Goal: Download file/media

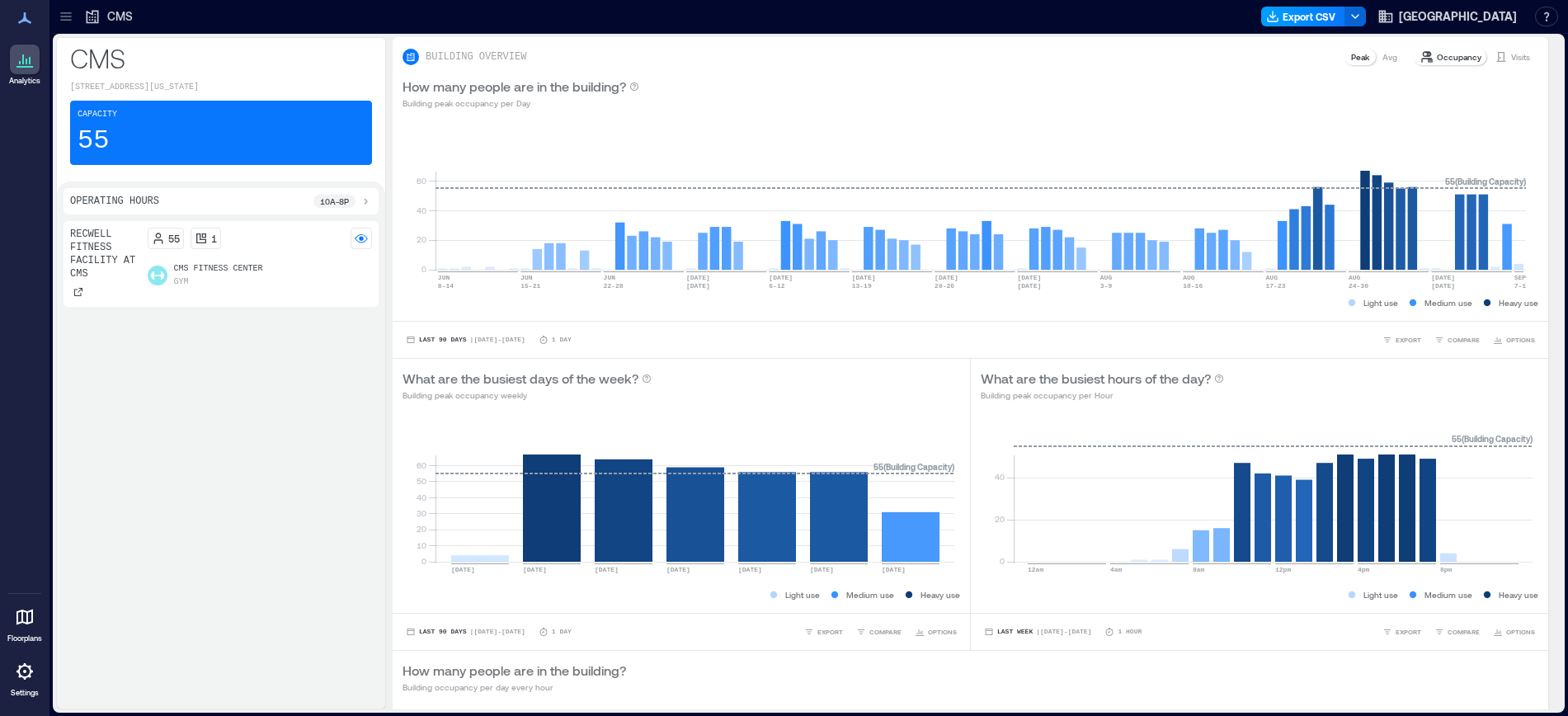
click at [1346, 16] on button "Export CSV" at bounding box center [1304, 17] width 84 height 20
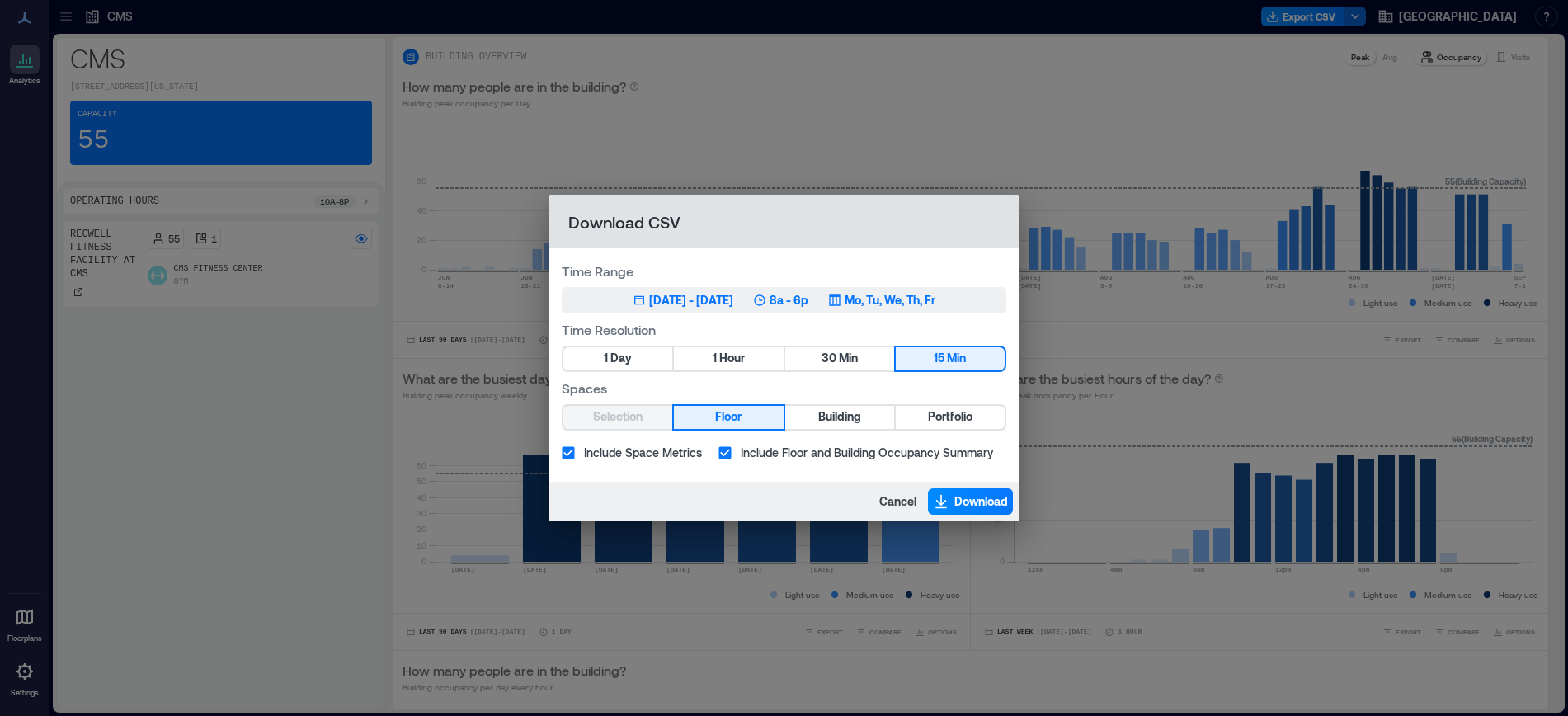
click at [649, 297] on div "[DATE] - [DATE]" at bounding box center [691, 301] width 84 height 17
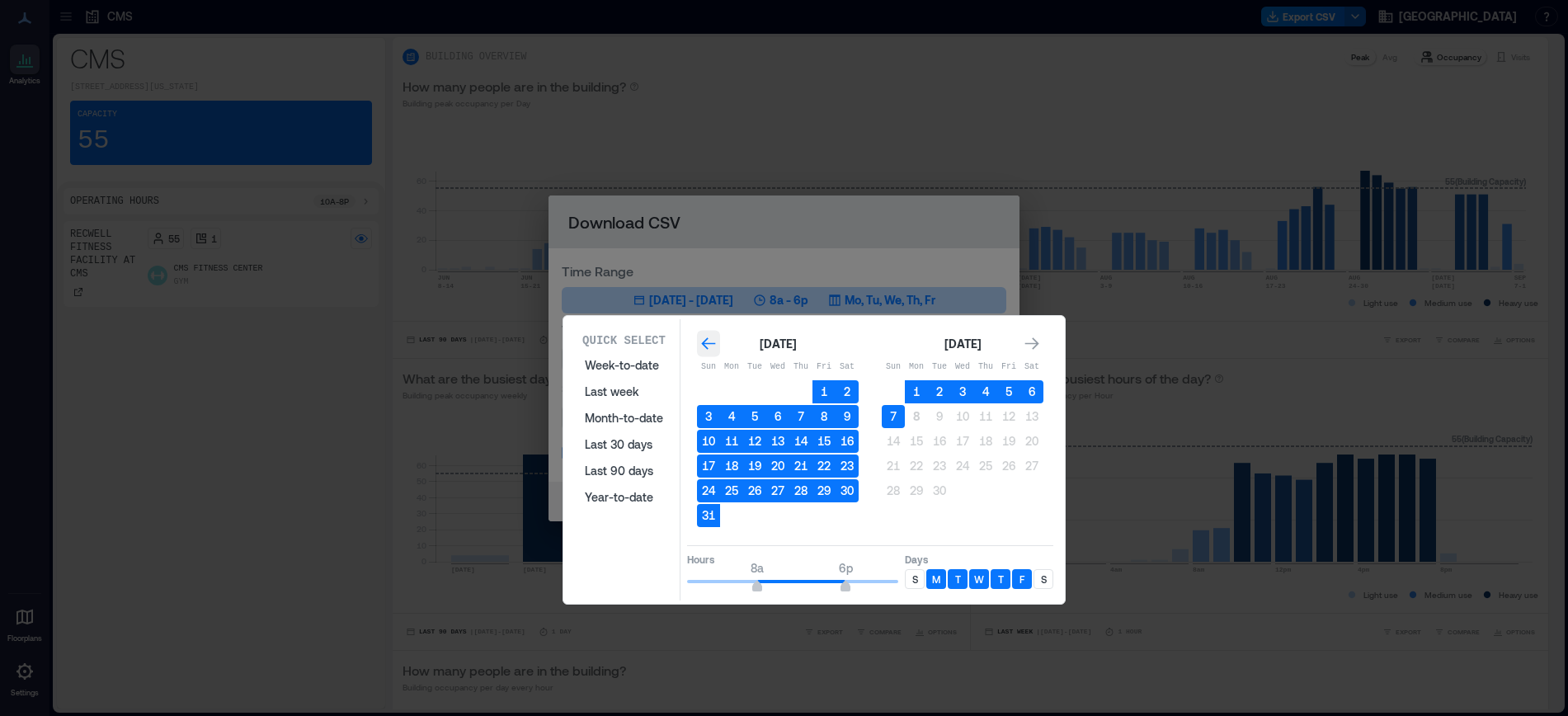
click at [710, 344] on icon "Go to previous month" at bounding box center [708, 343] width 14 height 12
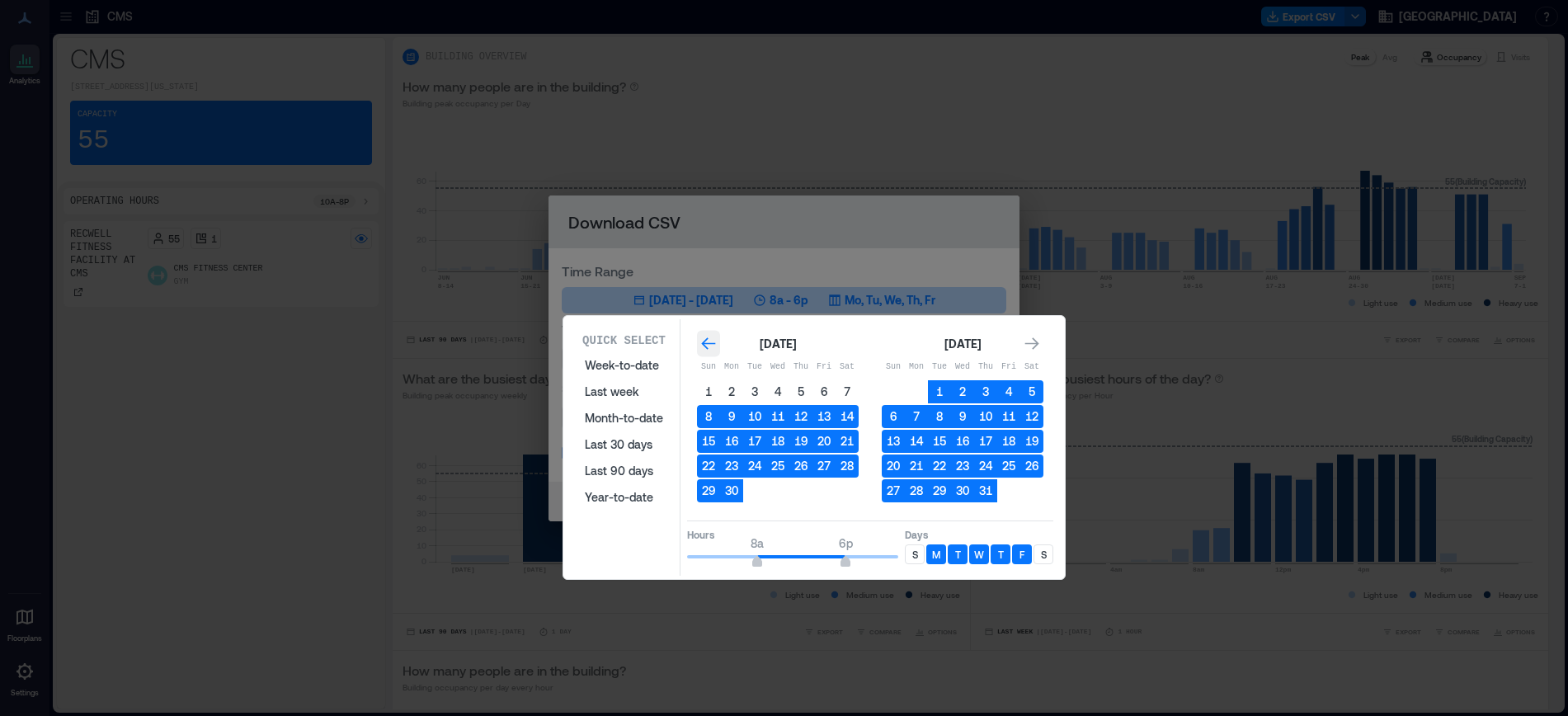
click at [710, 344] on icon "Go to previous month" at bounding box center [708, 343] width 14 height 12
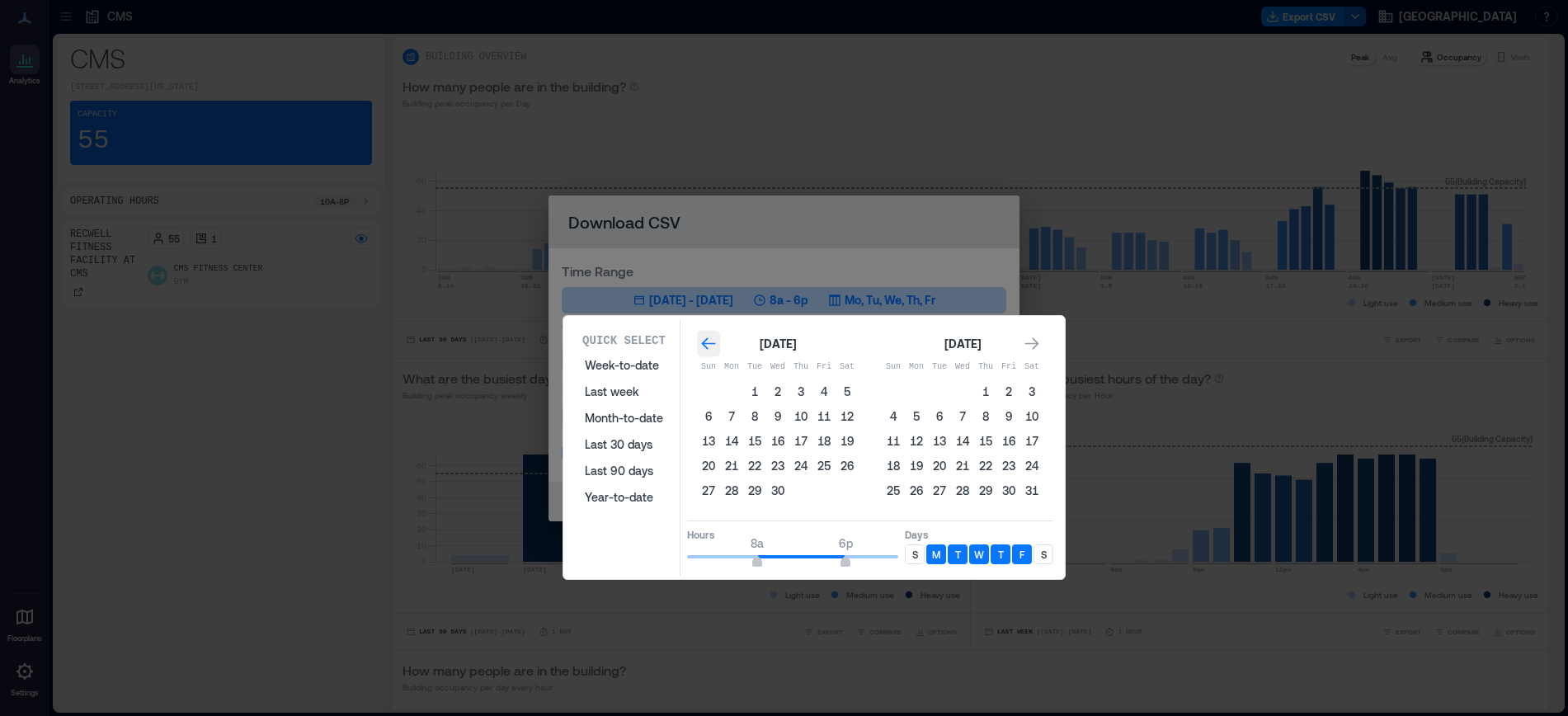
click at [710, 344] on icon "Go to previous month" at bounding box center [708, 343] width 14 height 12
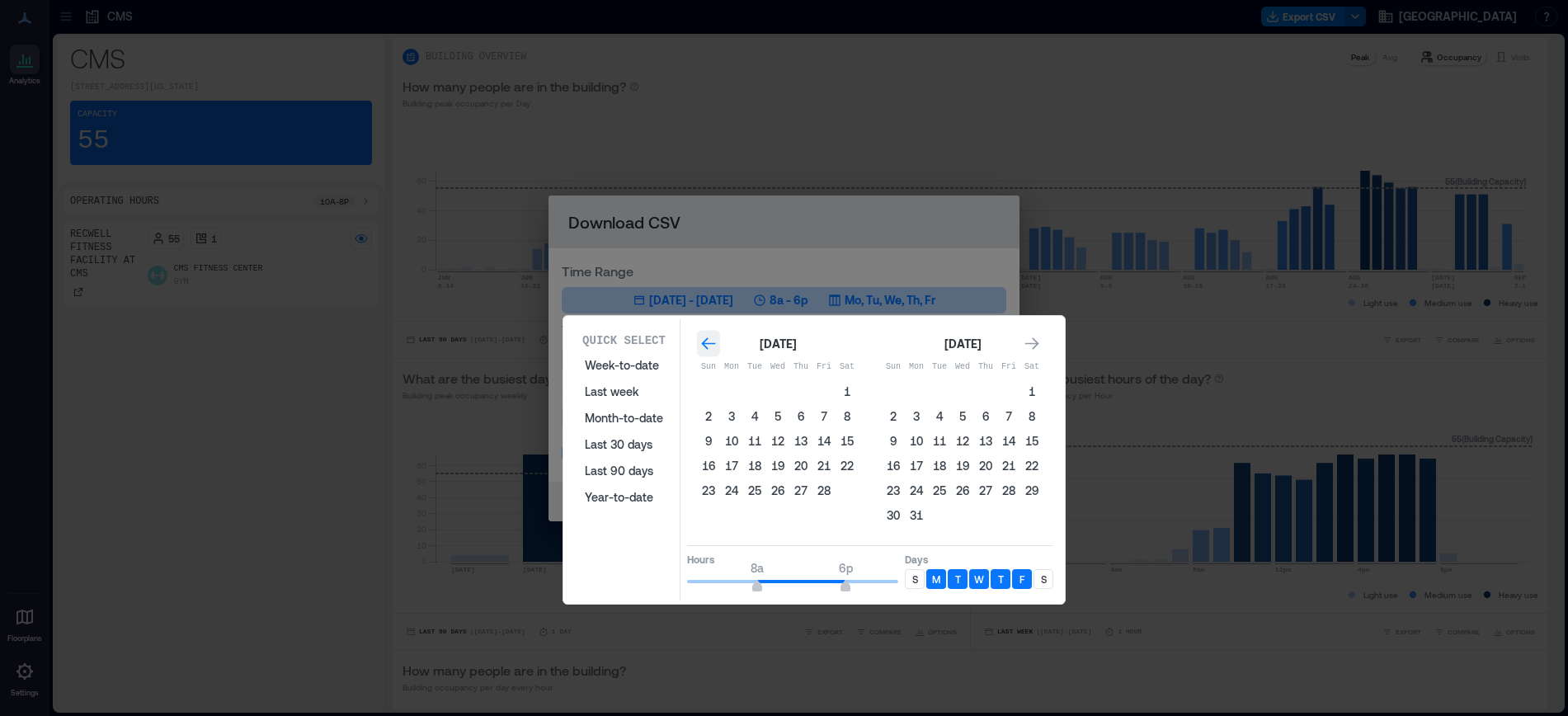
click at [710, 344] on icon "Go to previous month" at bounding box center [708, 343] width 14 height 12
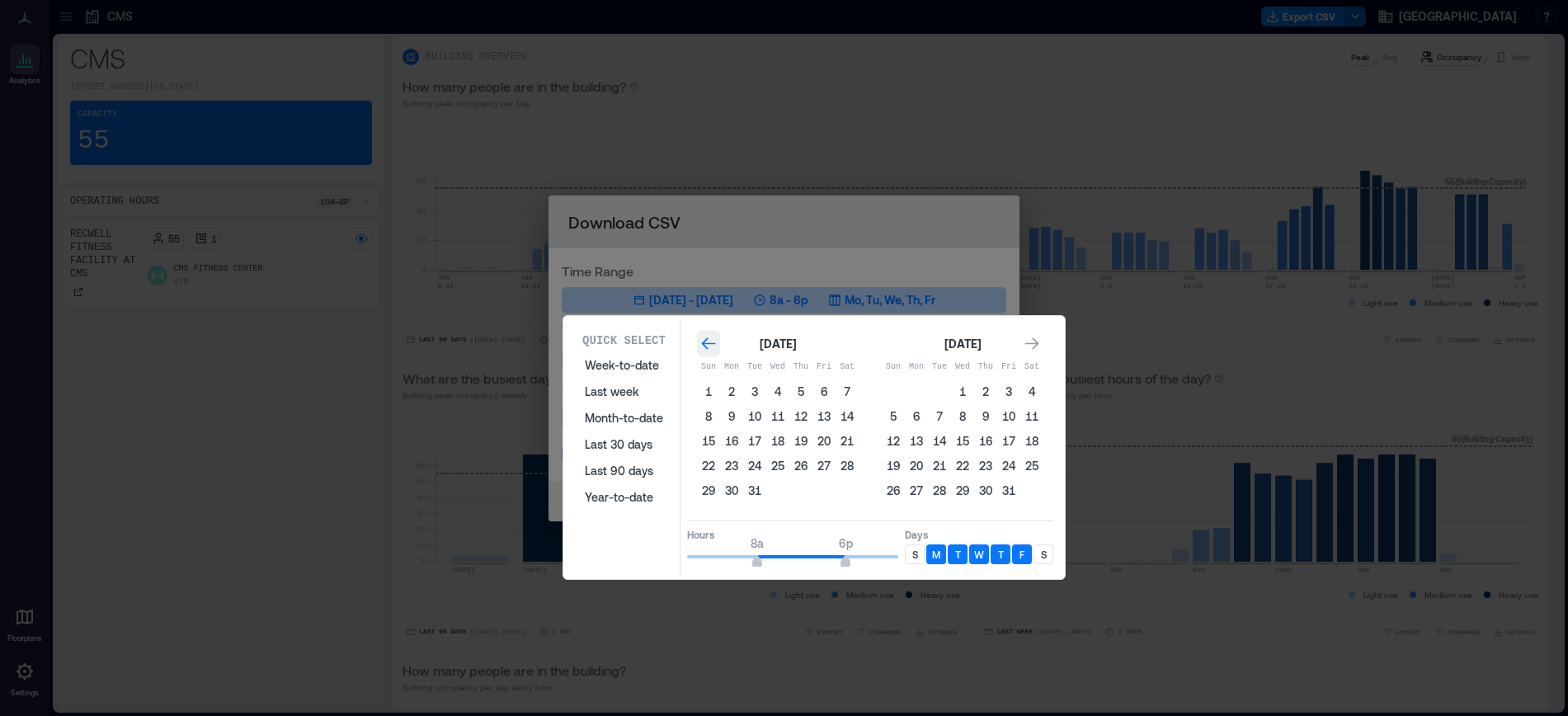
click at [709, 344] on icon "Go to previous month" at bounding box center [708, 343] width 14 height 12
click at [709, 344] on icon "Go to previous month" at bounding box center [709, 344] width 17 height 17
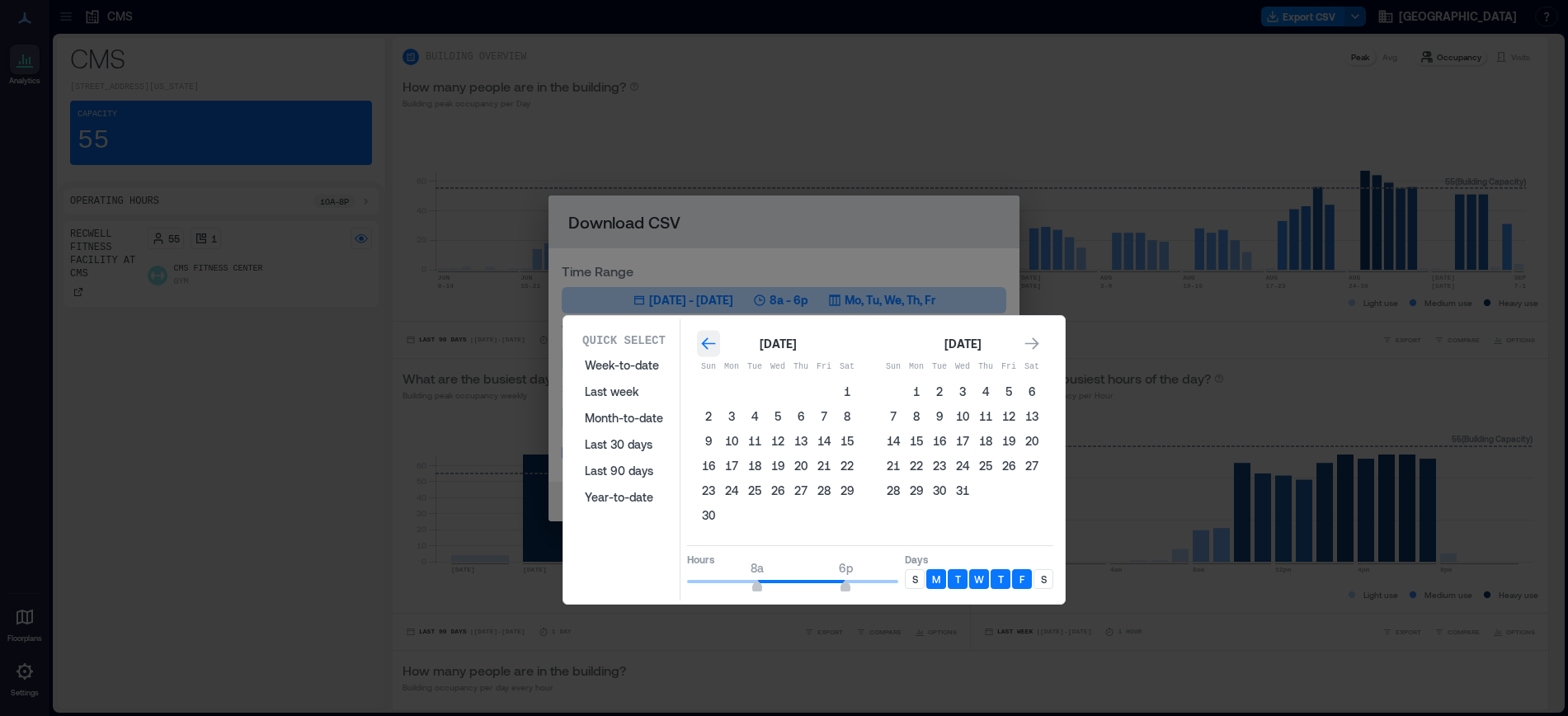
click at [709, 344] on icon "Go to previous month" at bounding box center [709, 344] width 17 height 17
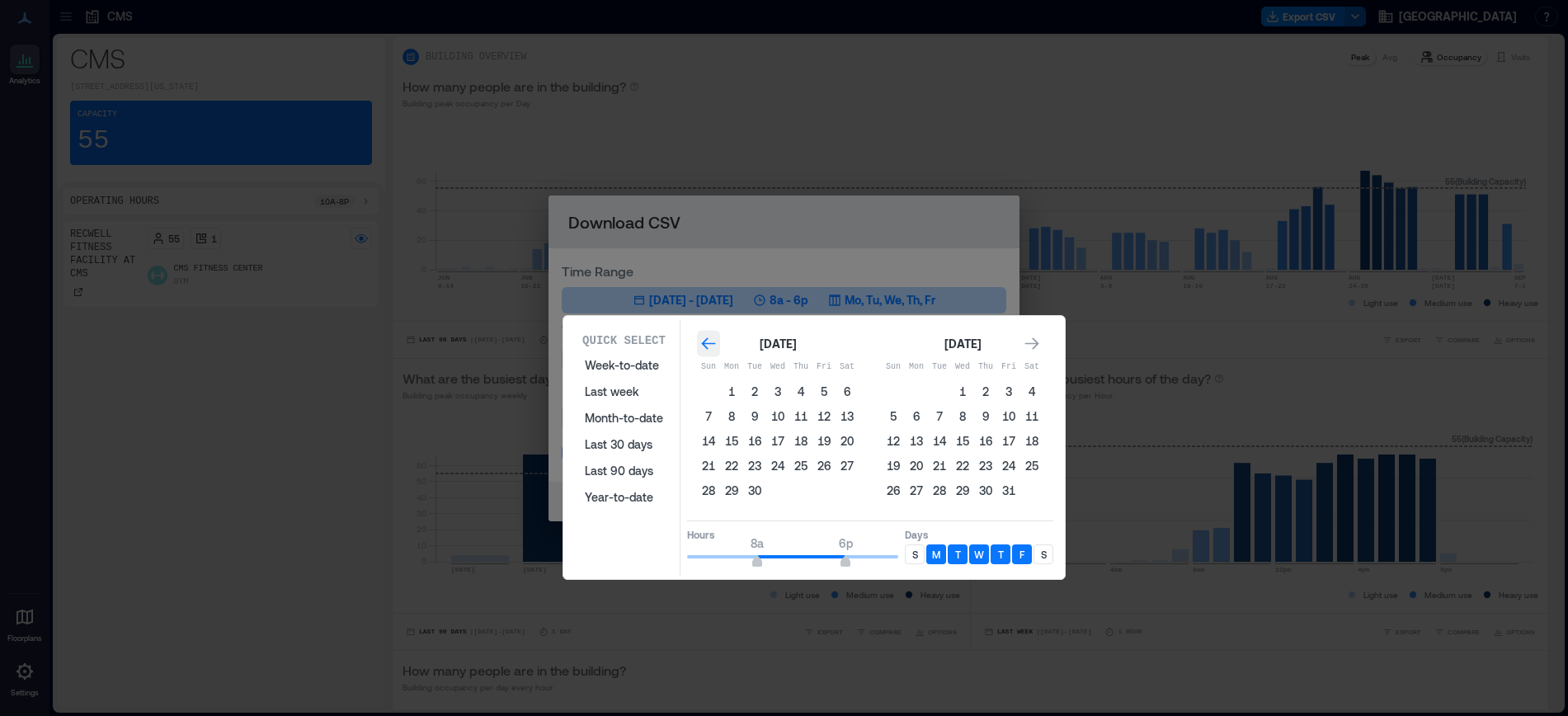
click at [709, 345] on icon "Go to previous month" at bounding box center [709, 344] width 17 height 17
click at [709, 344] on icon "Go to previous month" at bounding box center [709, 344] width 17 height 17
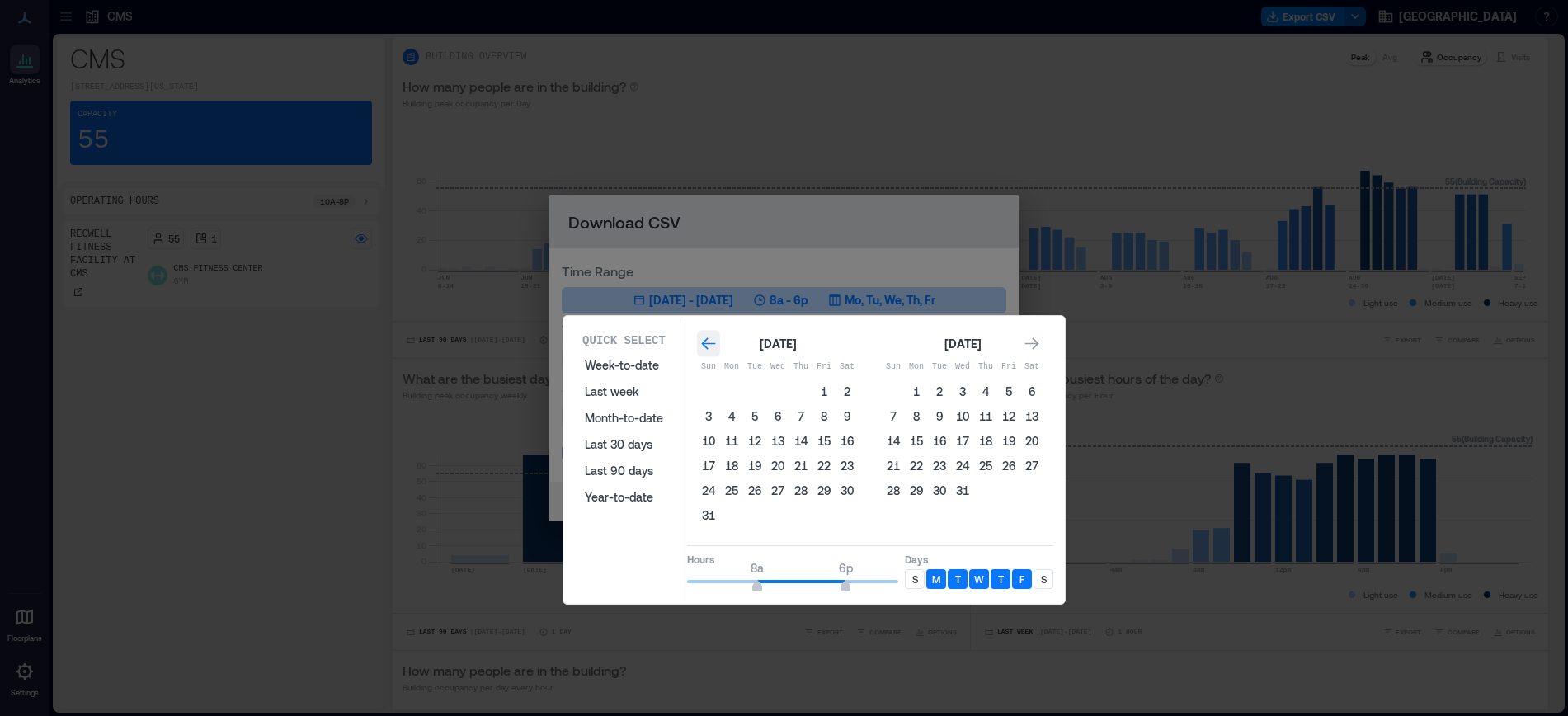
click at [709, 344] on icon "Go to previous month" at bounding box center [709, 344] width 17 height 17
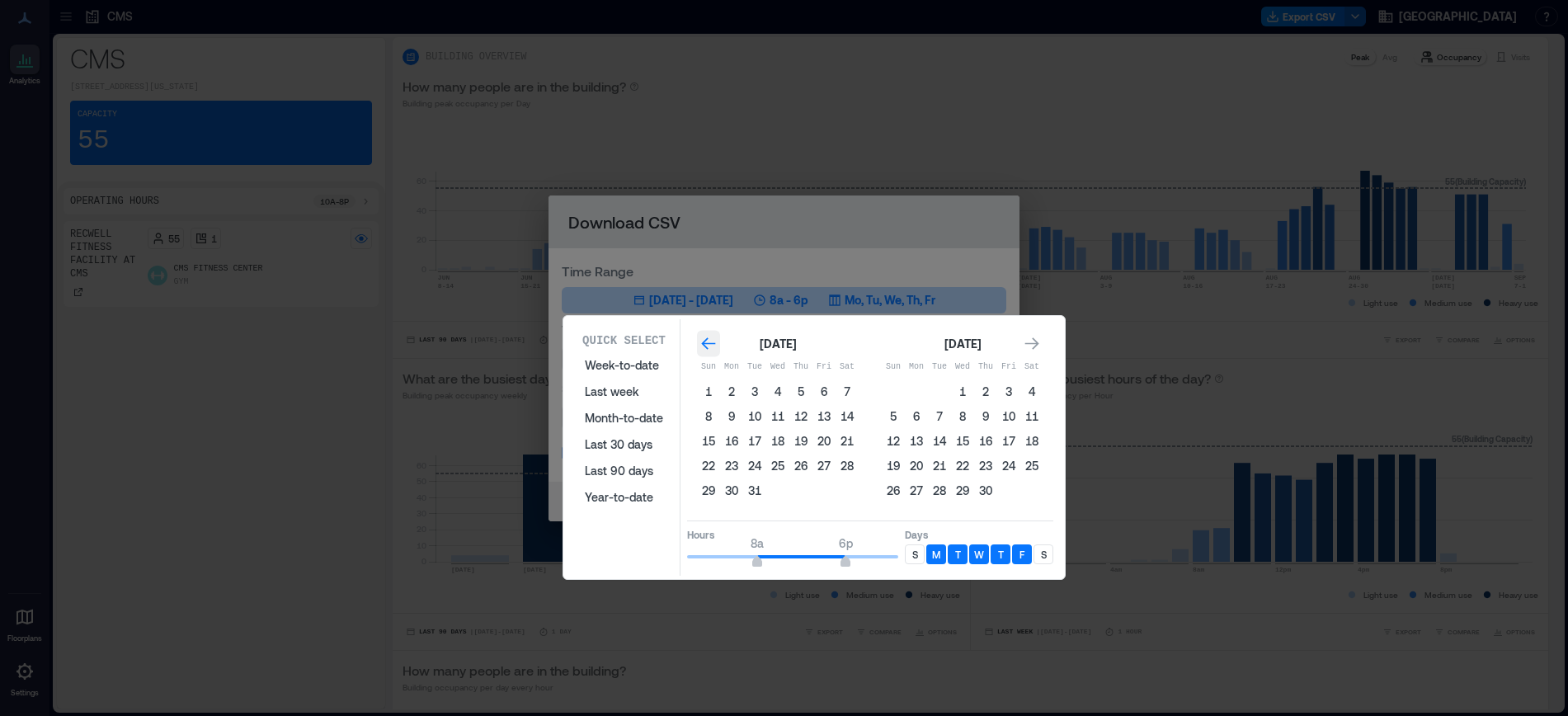
click at [709, 344] on icon "Go to previous month" at bounding box center [709, 344] width 17 height 17
click at [709, 344] on icon "Go to previous month" at bounding box center [708, 343] width 14 height 12
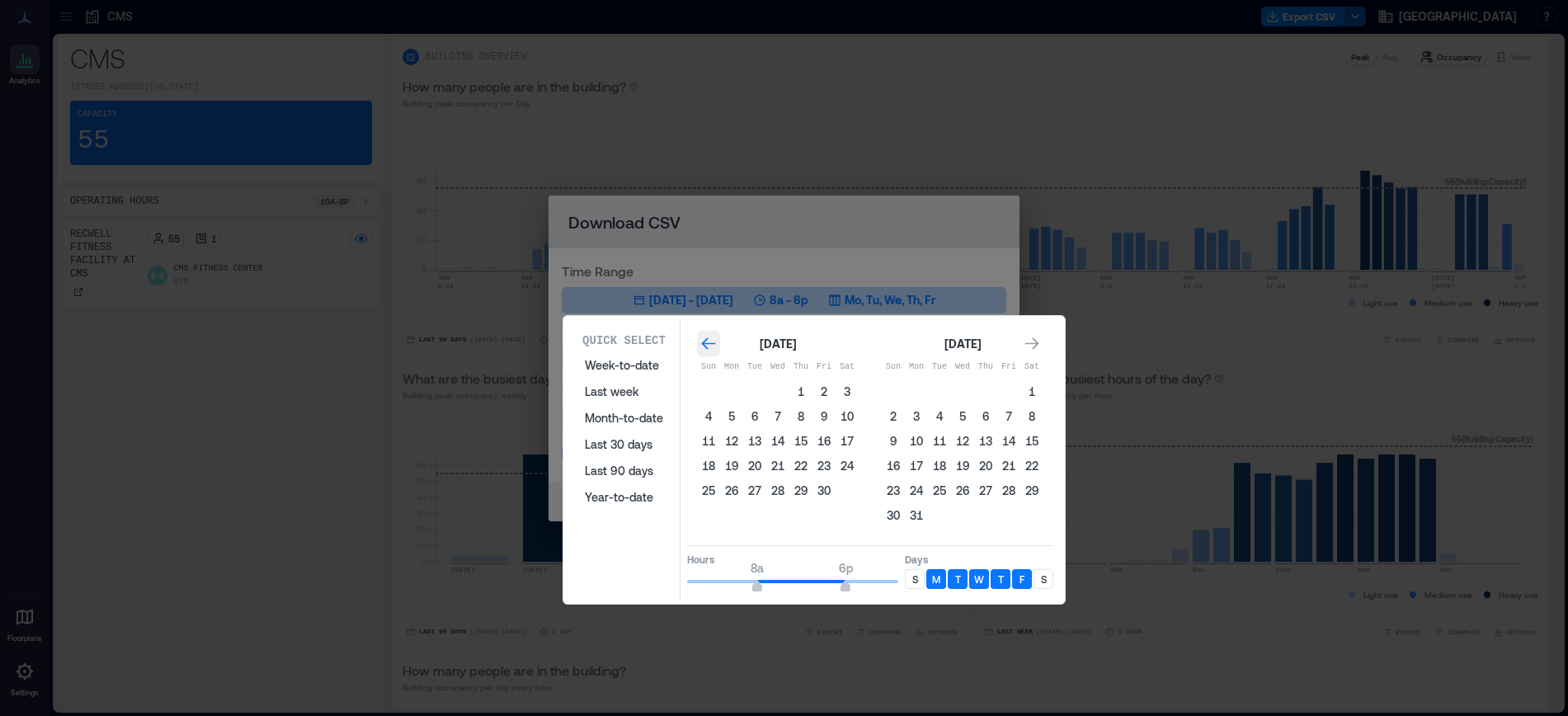
click at [709, 344] on icon "Go to previous month" at bounding box center [708, 343] width 14 height 12
drag, startPoint x: 709, startPoint y: 343, endPoint x: 714, endPoint y: 350, distance: 8.6
click at [709, 343] on icon "Go to previous month" at bounding box center [708, 343] width 14 height 12
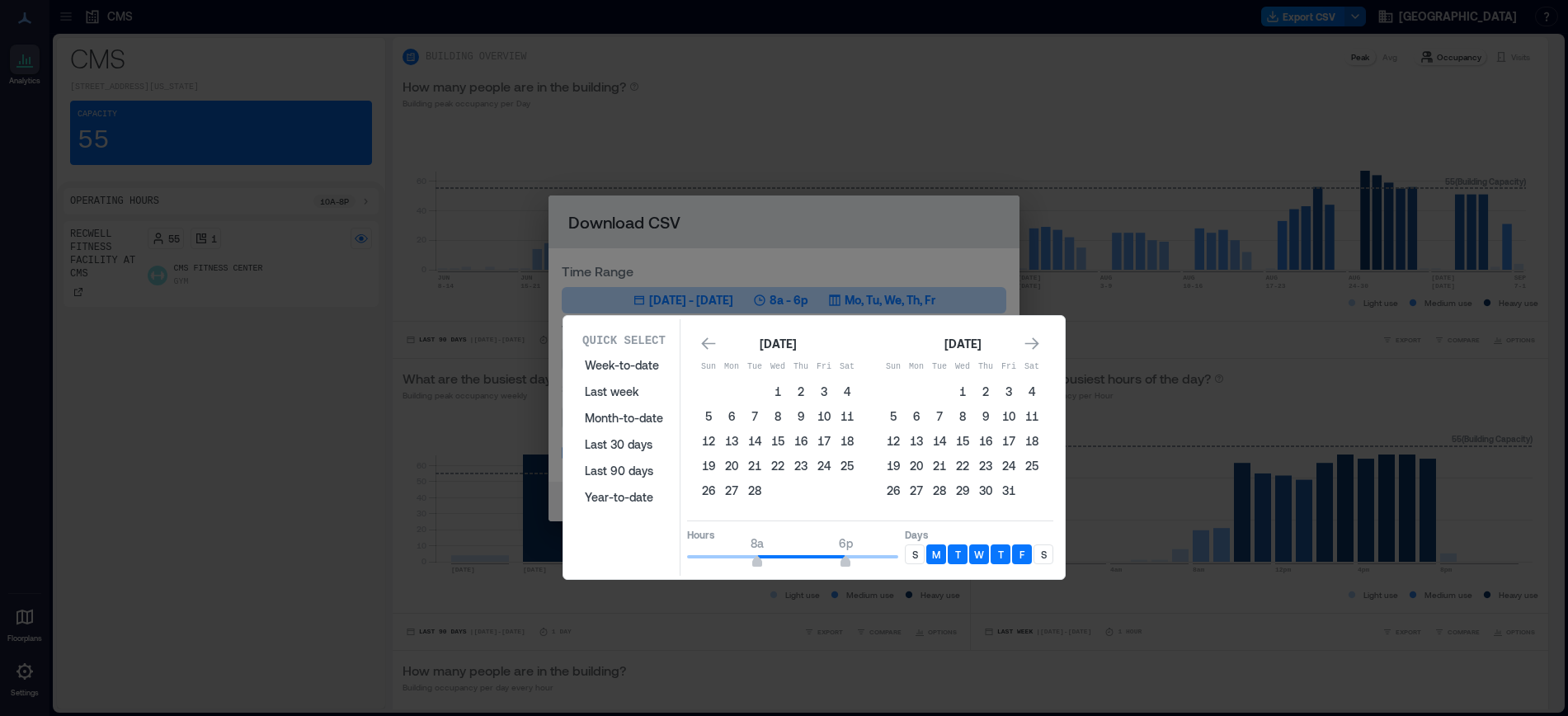
click at [919, 558] on div "S" at bounding box center [915, 555] width 20 height 20
click at [1046, 556] on p "S" at bounding box center [1044, 554] width 6 height 13
click at [712, 340] on icon "Go to previous month" at bounding box center [709, 344] width 17 height 17
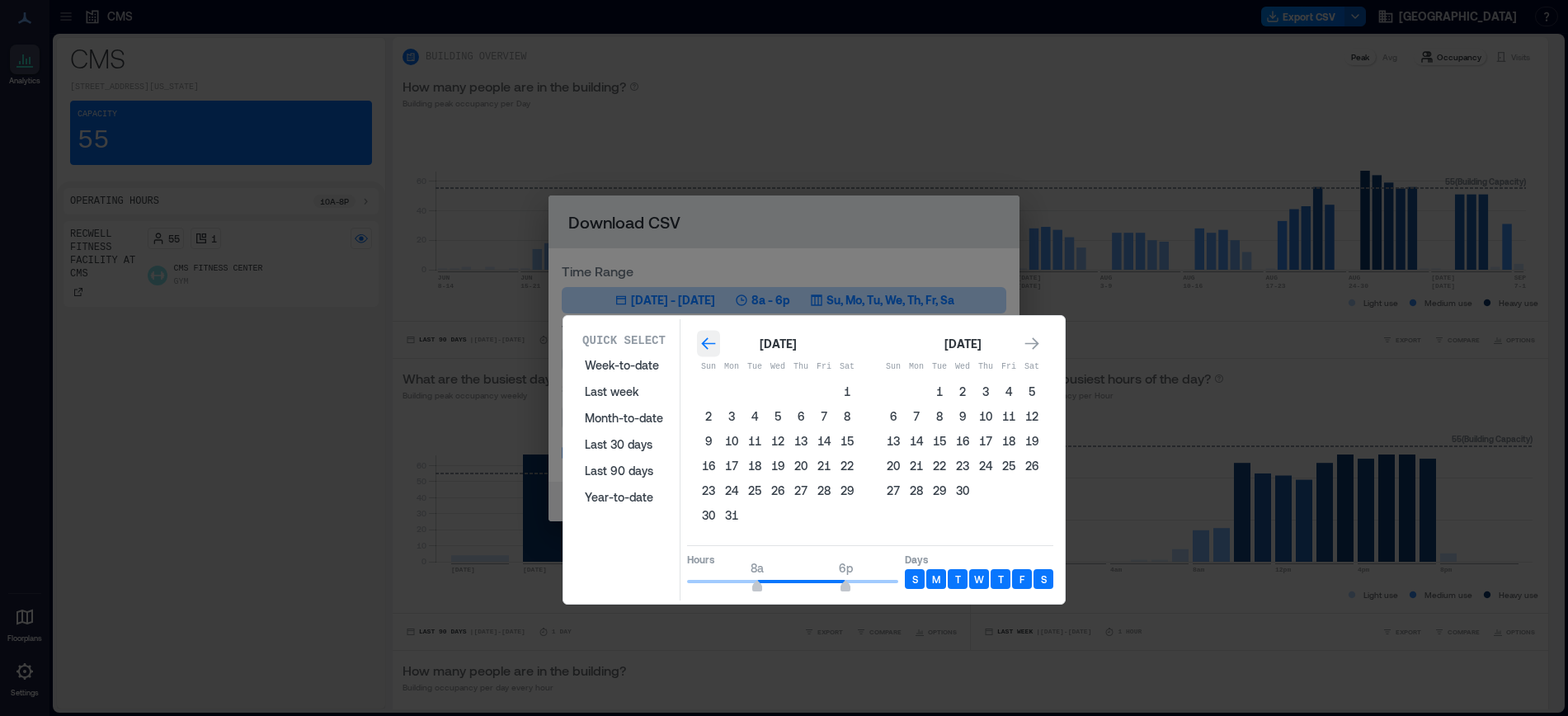
click at [712, 340] on icon "Go to previous month" at bounding box center [709, 344] width 17 height 17
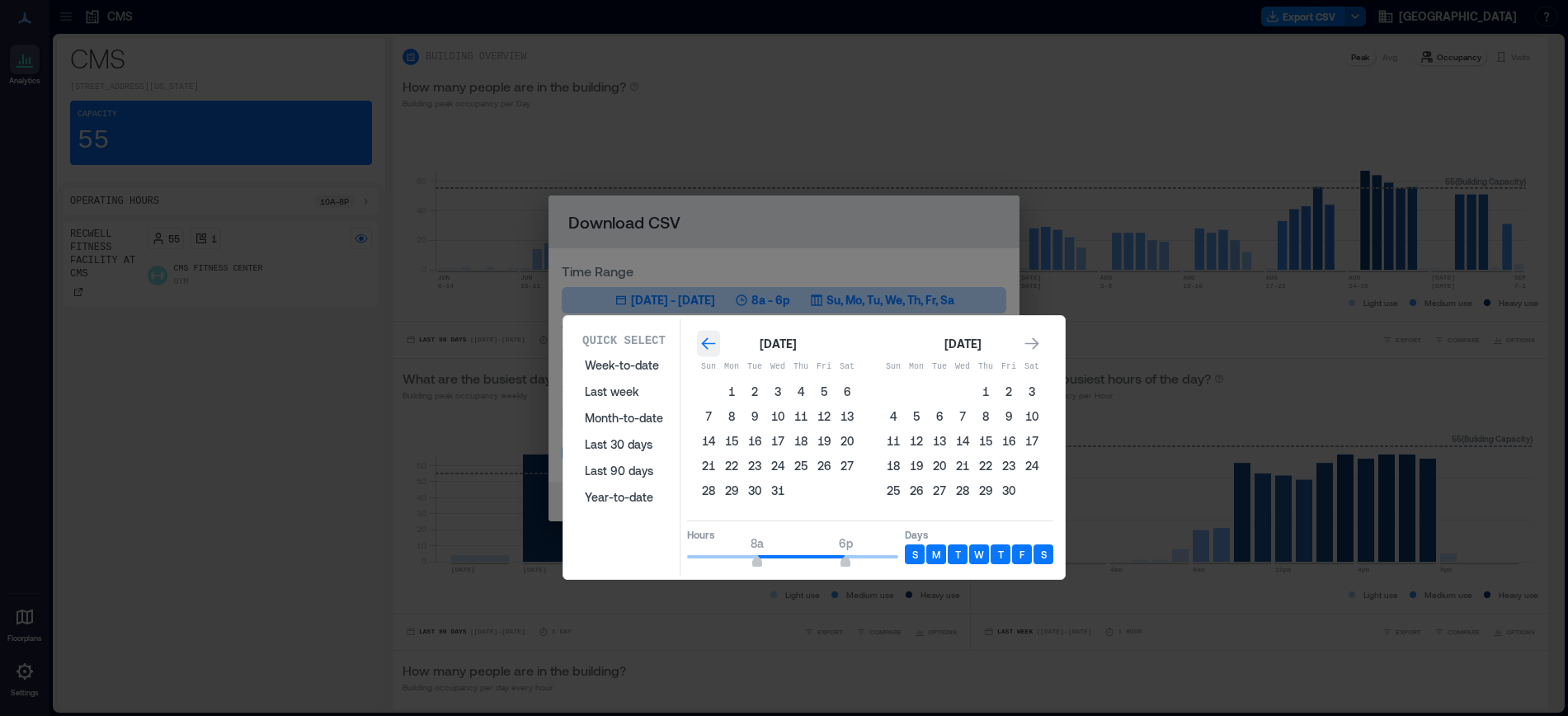
click at [712, 340] on icon "Go to previous month" at bounding box center [709, 344] width 17 height 17
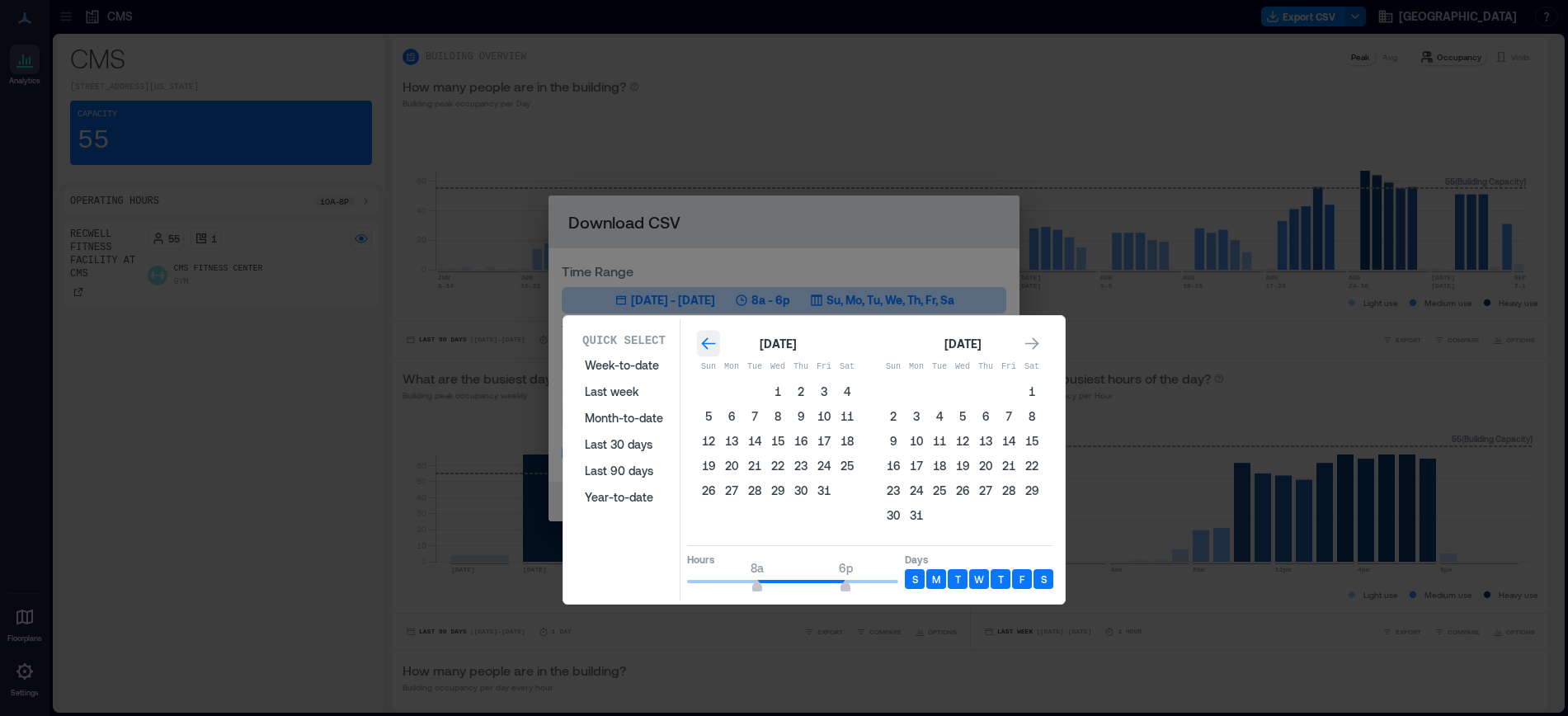
click at [712, 340] on icon "Go to previous month" at bounding box center [709, 344] width 17 height 17
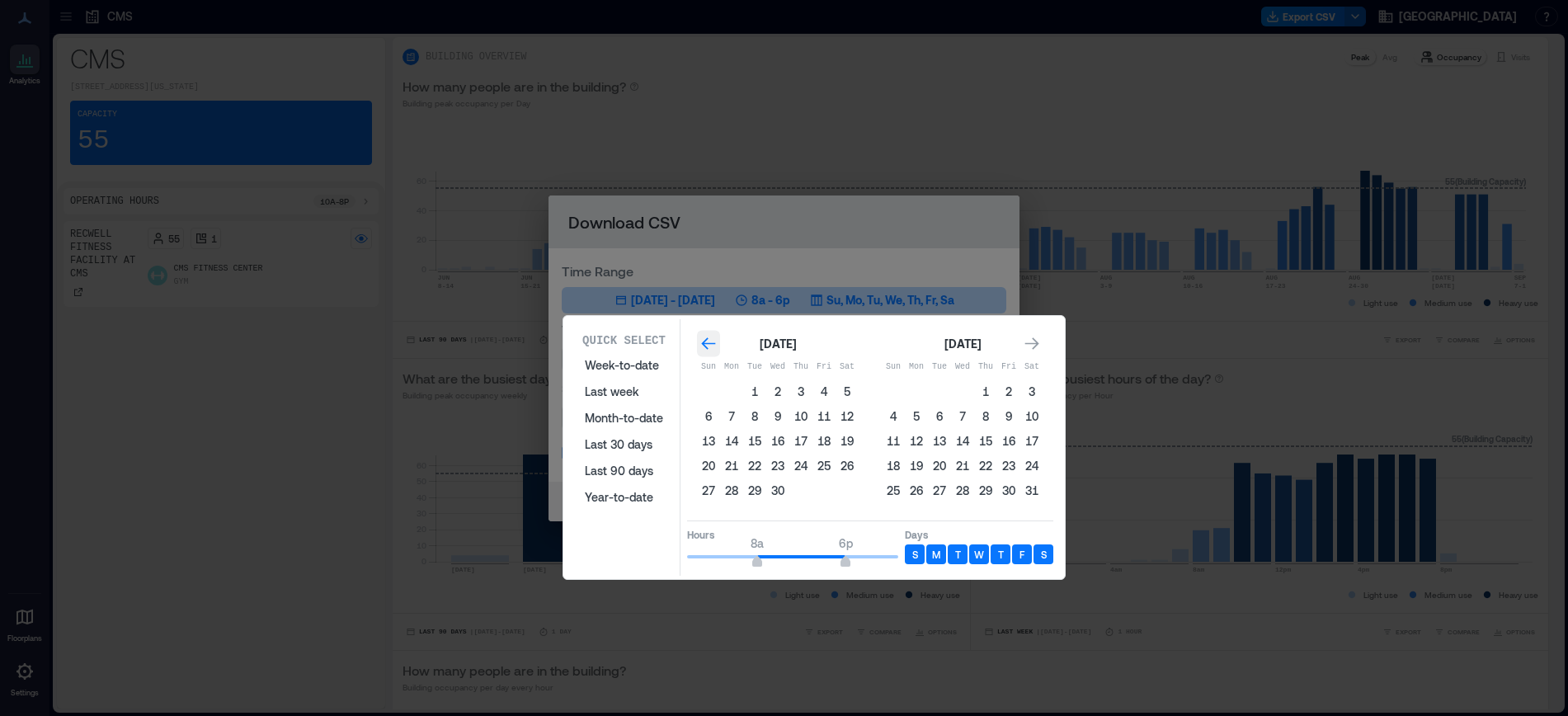
click at [712, 341] on icon "Go to previous month" at bounding box center [709, 344] width 17 height 17
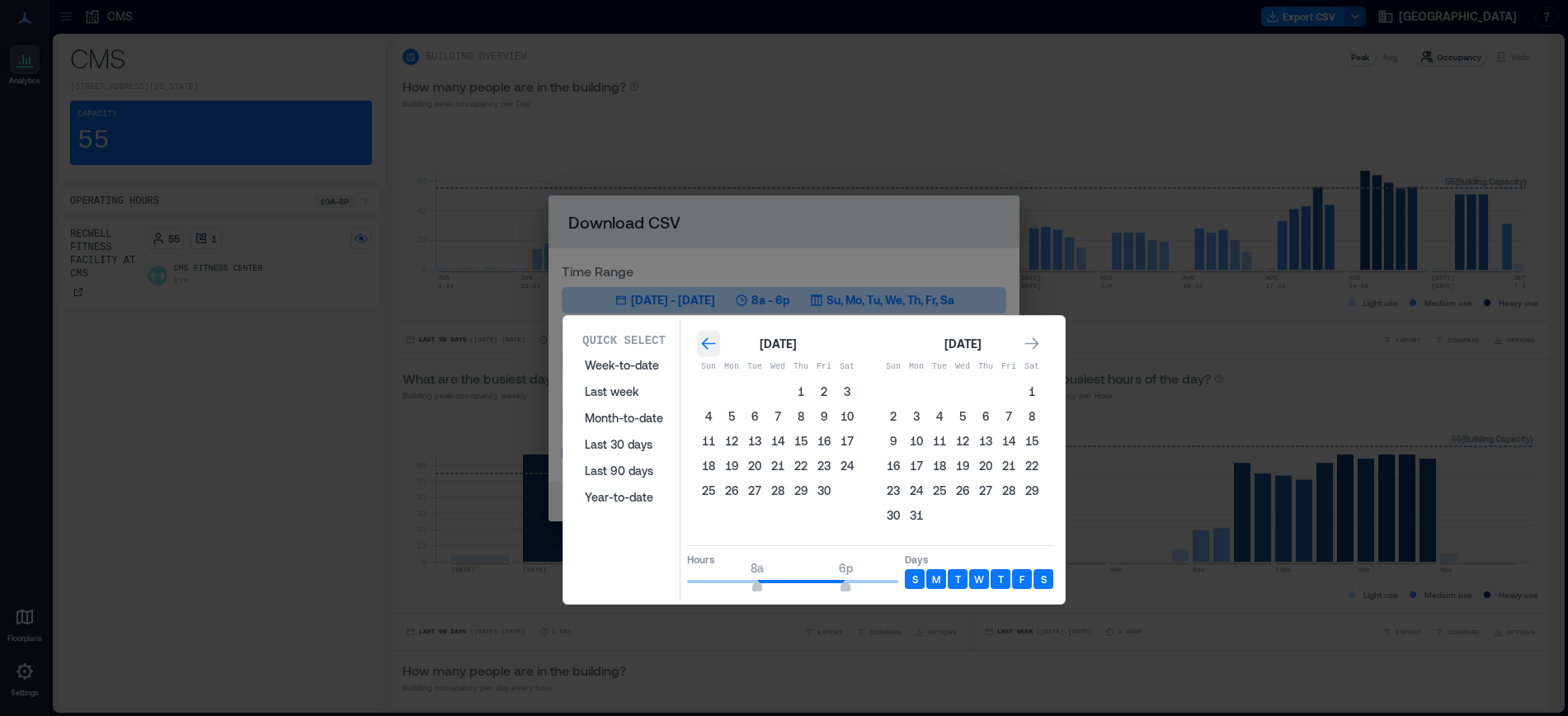
click at [712, 341] on icon "Go to previous month" at bounding box center [709, 344] width 17 height 17
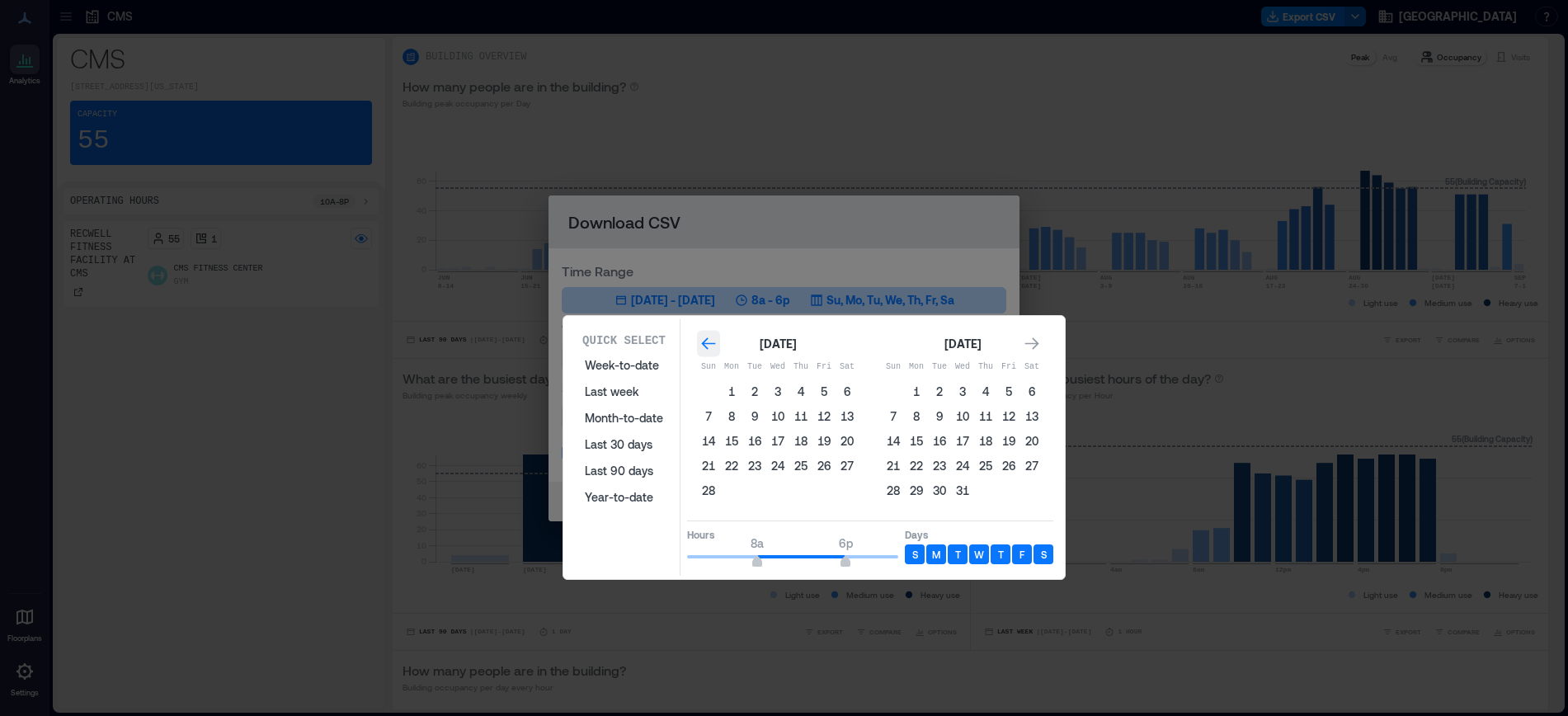
click at [712, 341] on icon "Go to previous month" at bounding box center [709, 344] width 17 height 17
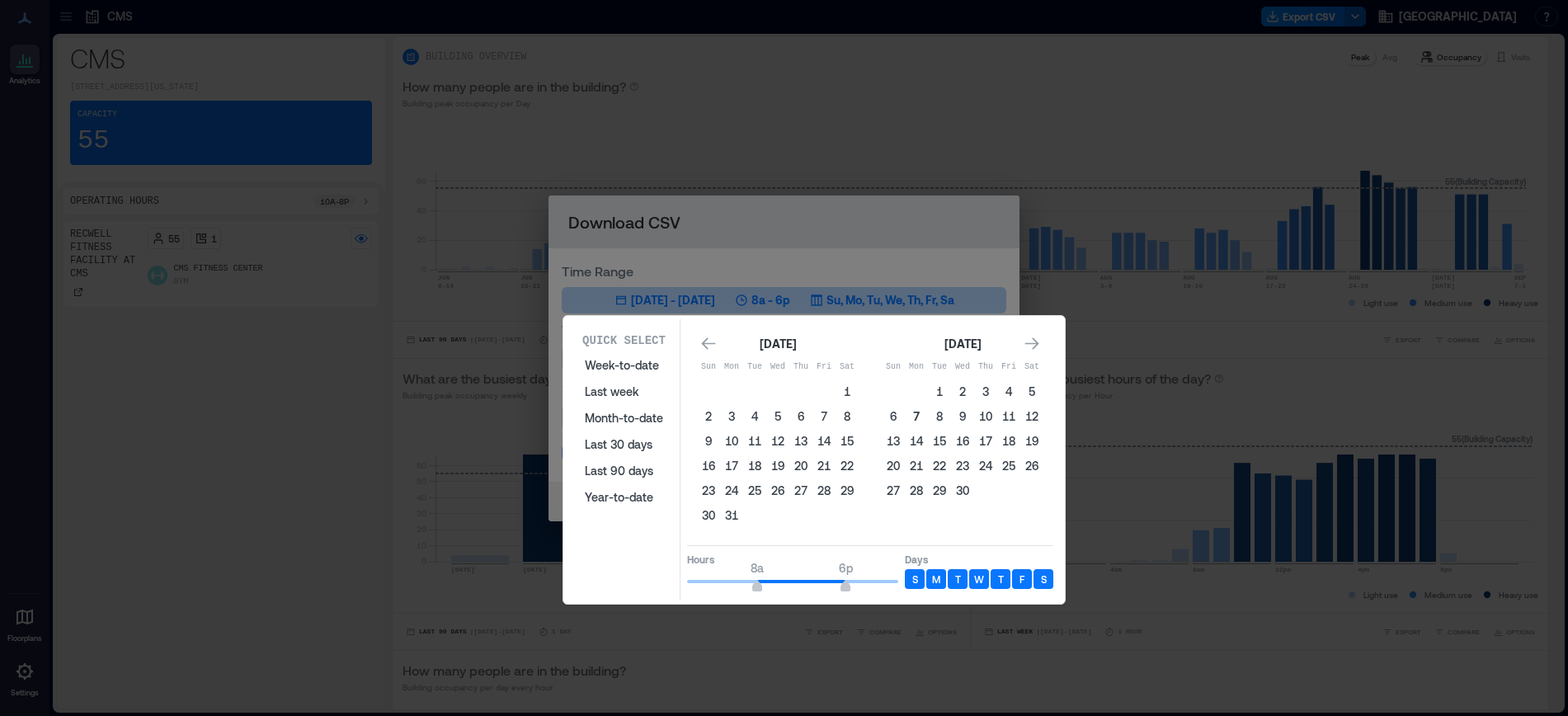
click at [922, 414] on button "7" at bounding box center [916, 416] width 23 height 23
click at [1029, 338] on icon "Go to next month" at bounding box center [1032, 344] width 17 height 17
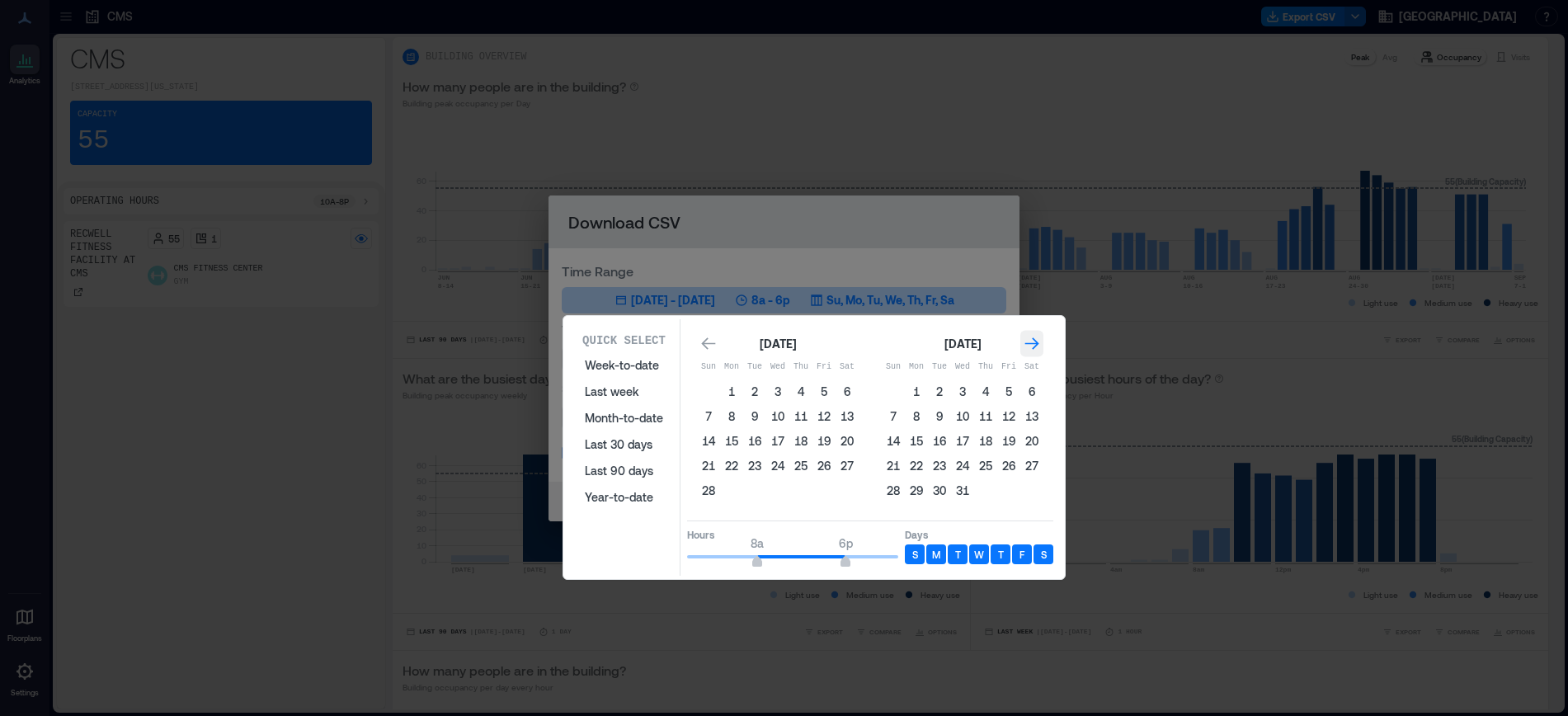
click at [1029, 338] on icon "Go to next month" at bounding box center [1032, 344] width 17 height 17
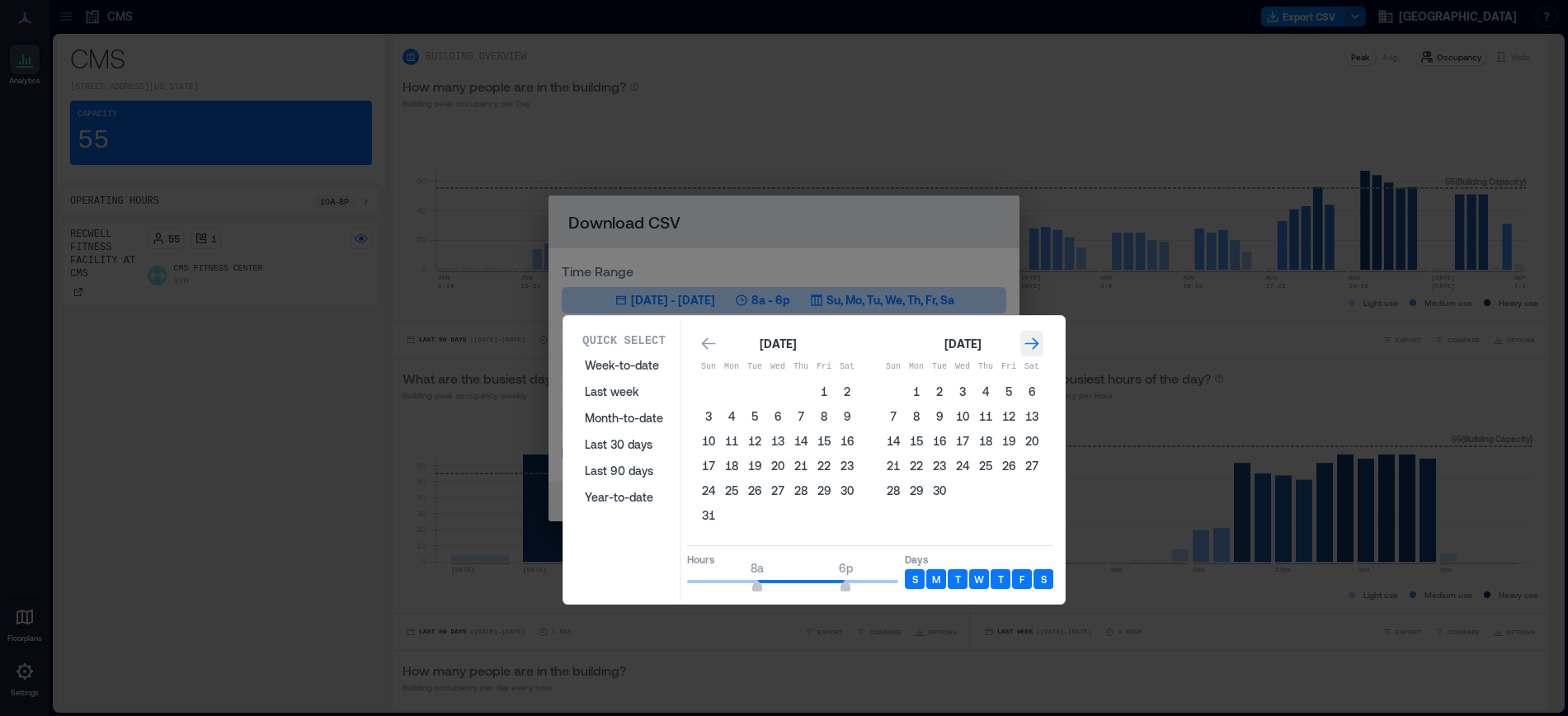
click at [1029, 338] on icon "Go to next month" at bounding box center [1032, 344] width 17 height 17
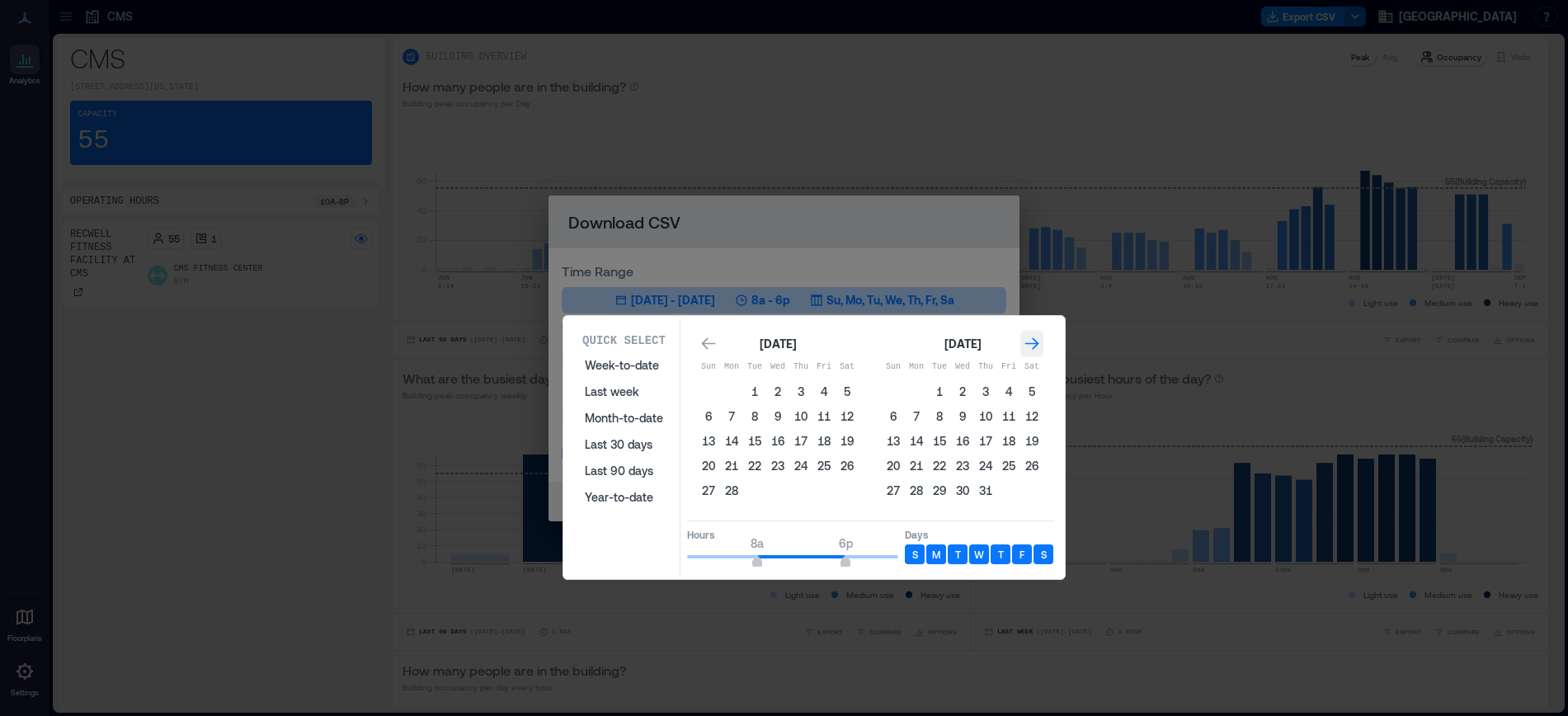
click at [1029, 338] on icon "Go to next month" at bounding box center [1032, 344] width 17 height 17
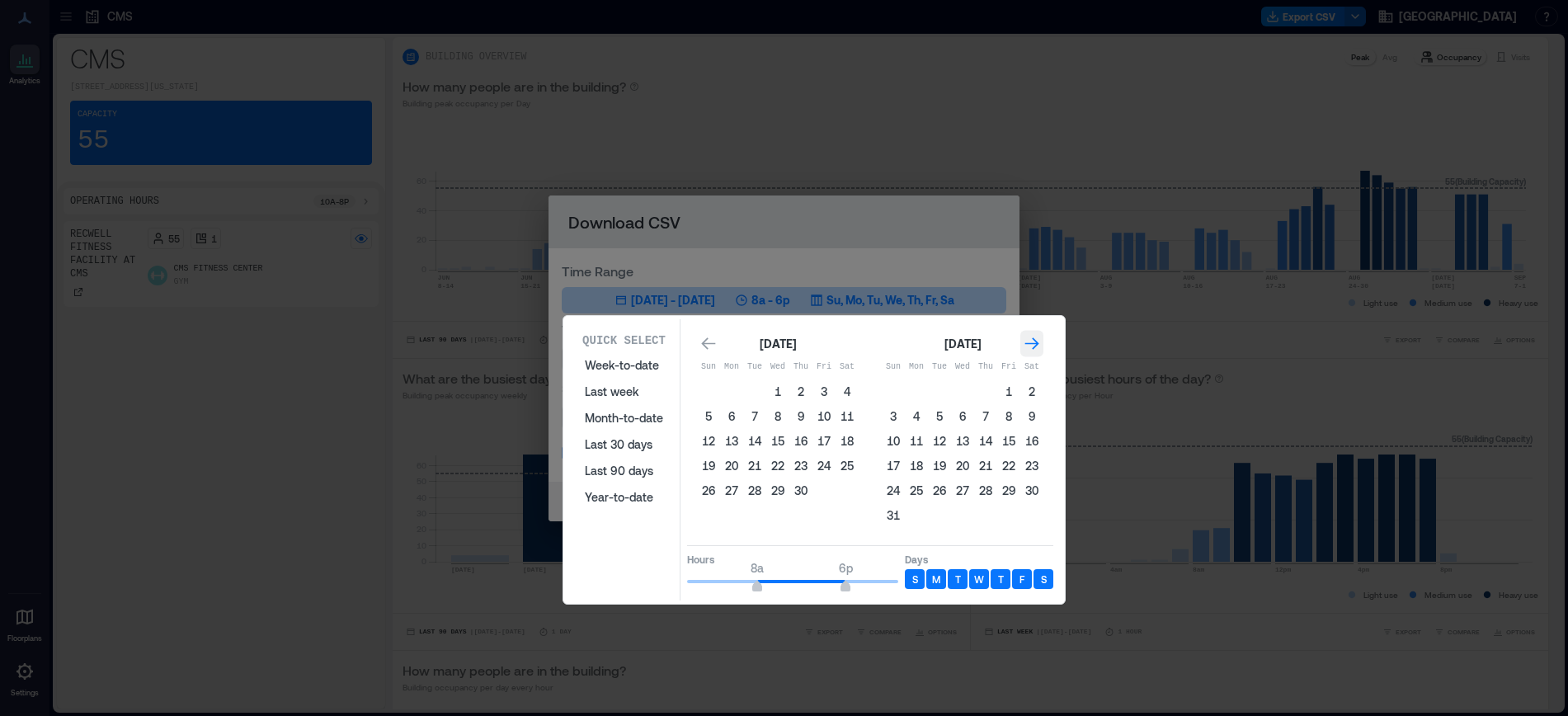
click at [1029, 338] on icon "Go to next month" at bounding box center [1032, 344] width 17 height 17
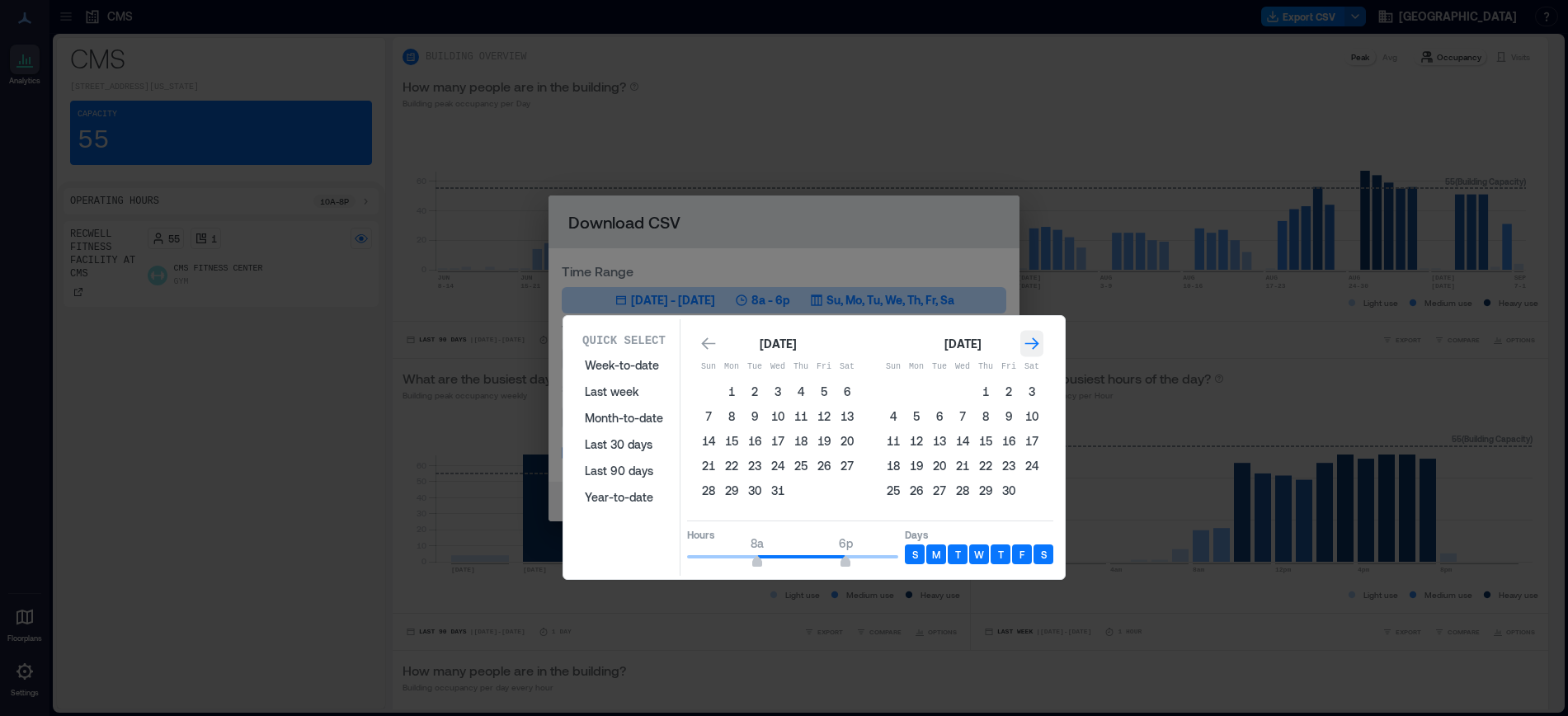
click at [1029, 338] on icon "Go to next month" at bounding box center [1032, 344] width 17 height 17
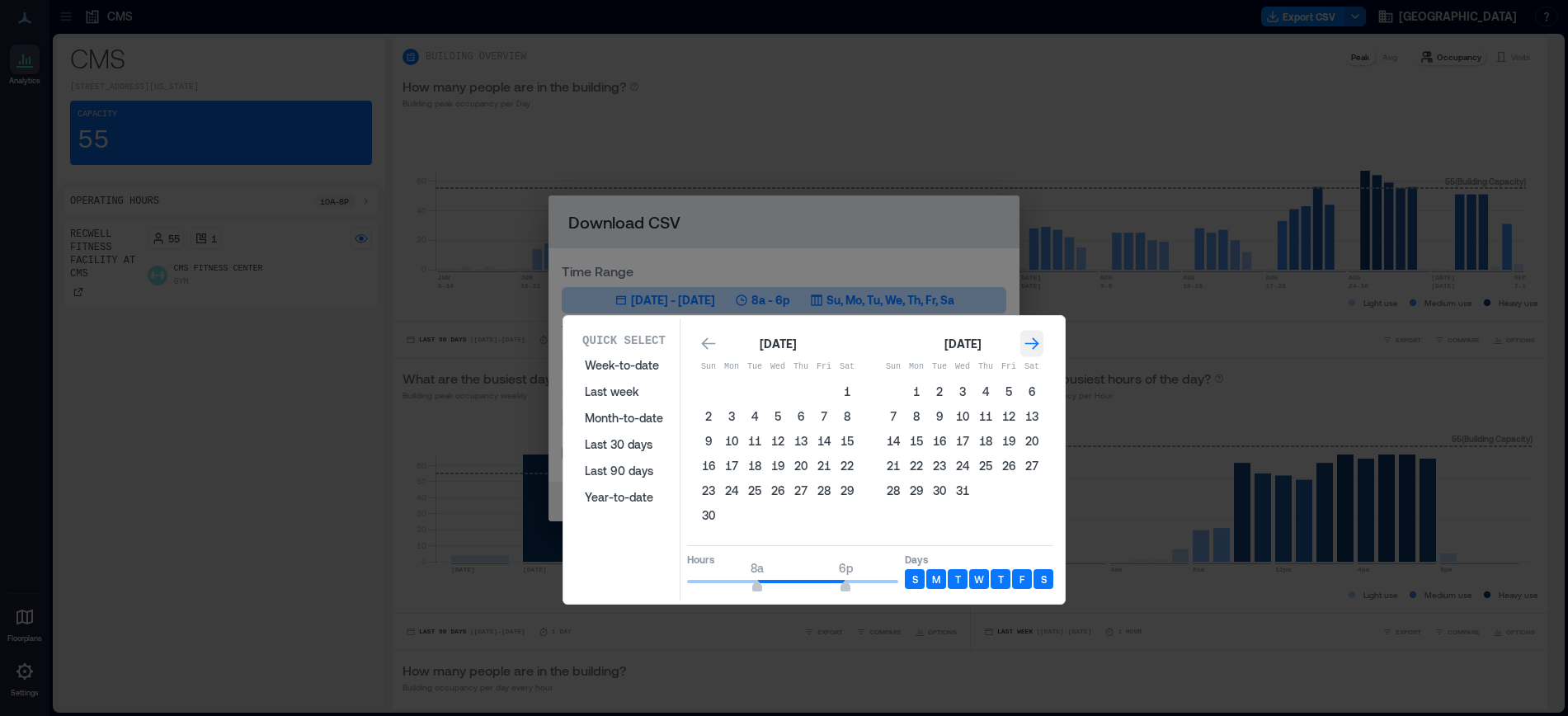
click at [1029, 338] on icon "Go to next month" at bounding box center [1032, 344] width 17 height 17
click at [1029, 339] on icon "Go to next month" at bounding box center [1032, 344] width 17 height 17
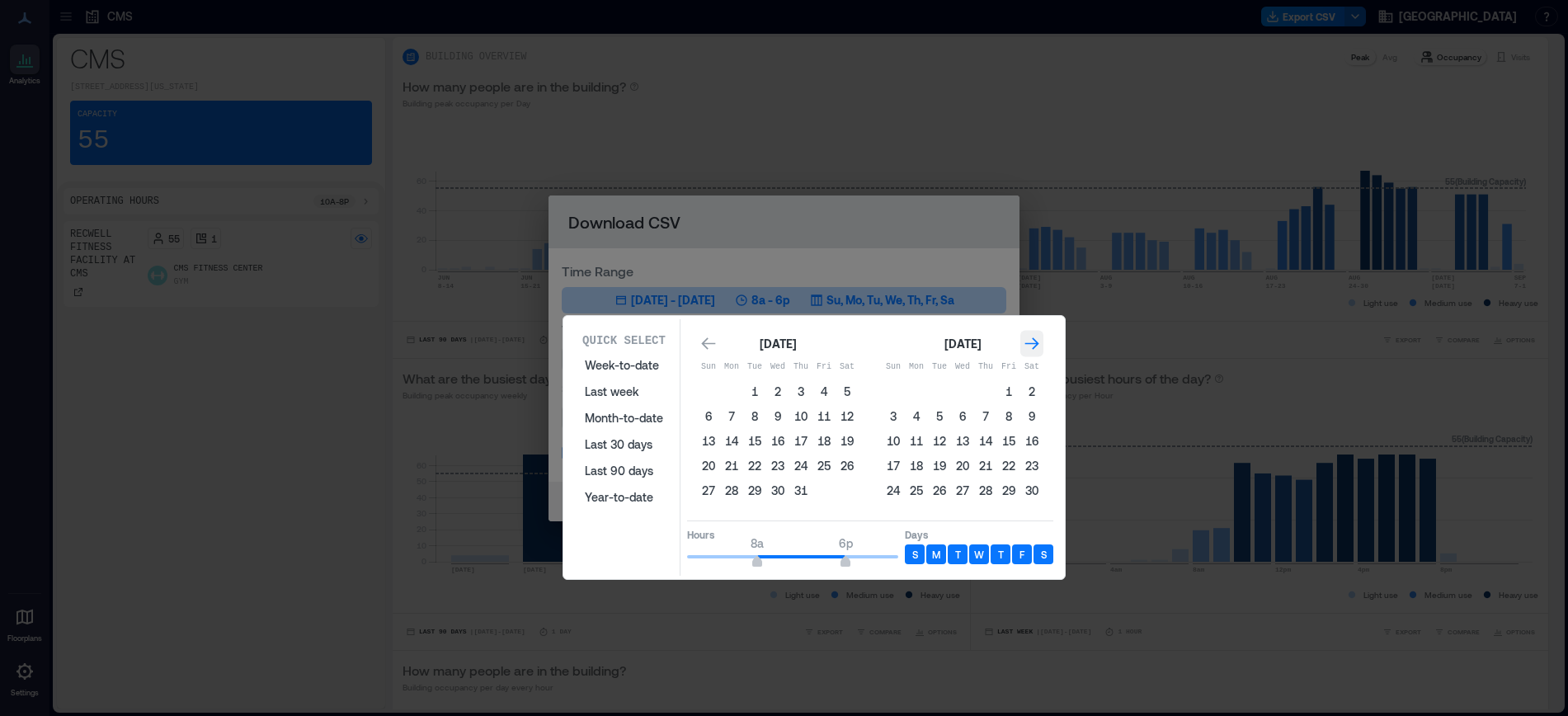
click at [1028, 339] on icon "Go to next month" at bounding box center [1032, 344] width 17 height 17
click at [1028, 340] on icon "Go to next month" at bounding box center [1032, 344] width 17 height 17
click at [1028, 341] on icon "Go to next month" at bounding box center [1032, 344] width 17 height 17
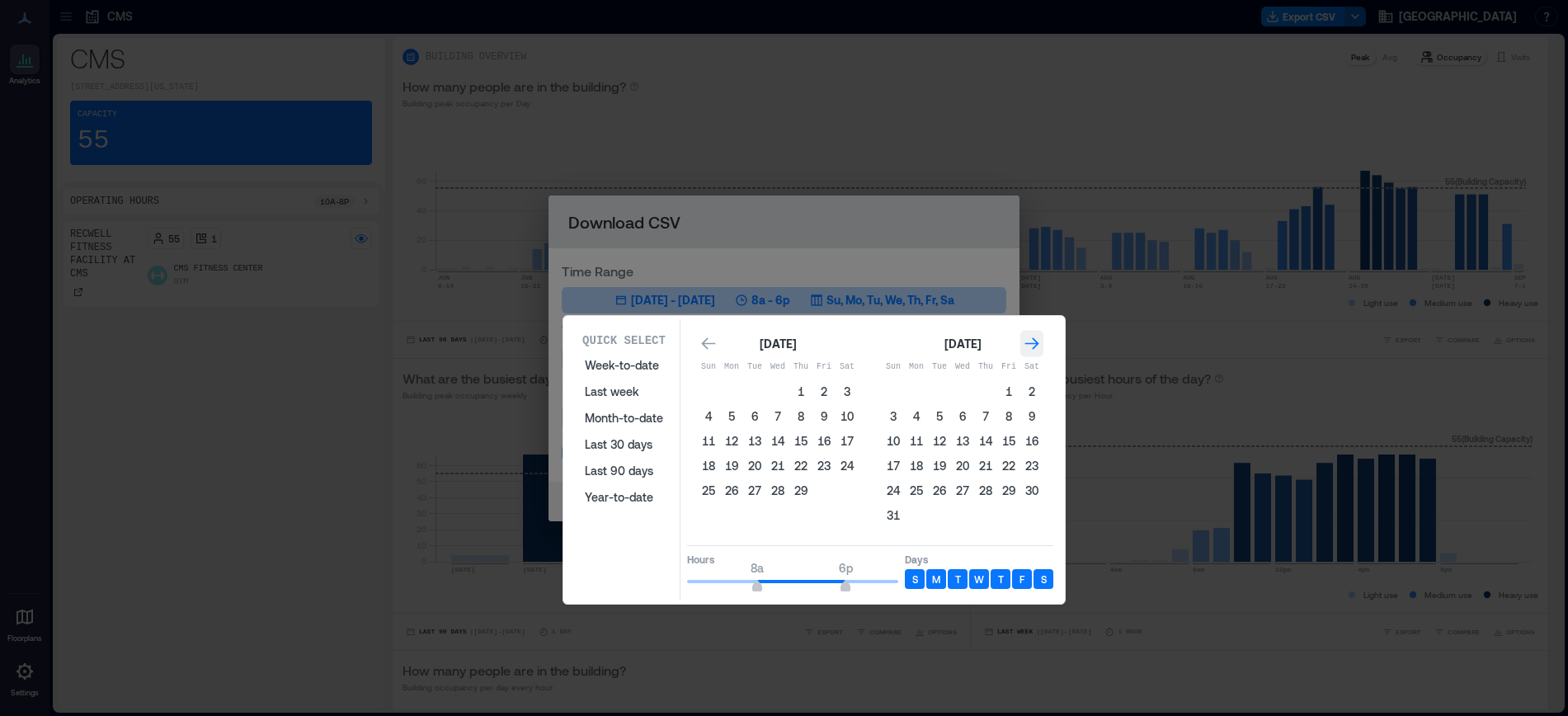
click at [1029, 342] on icon "Go to next month" at bounding box center [1032, 344] width 17 height 17
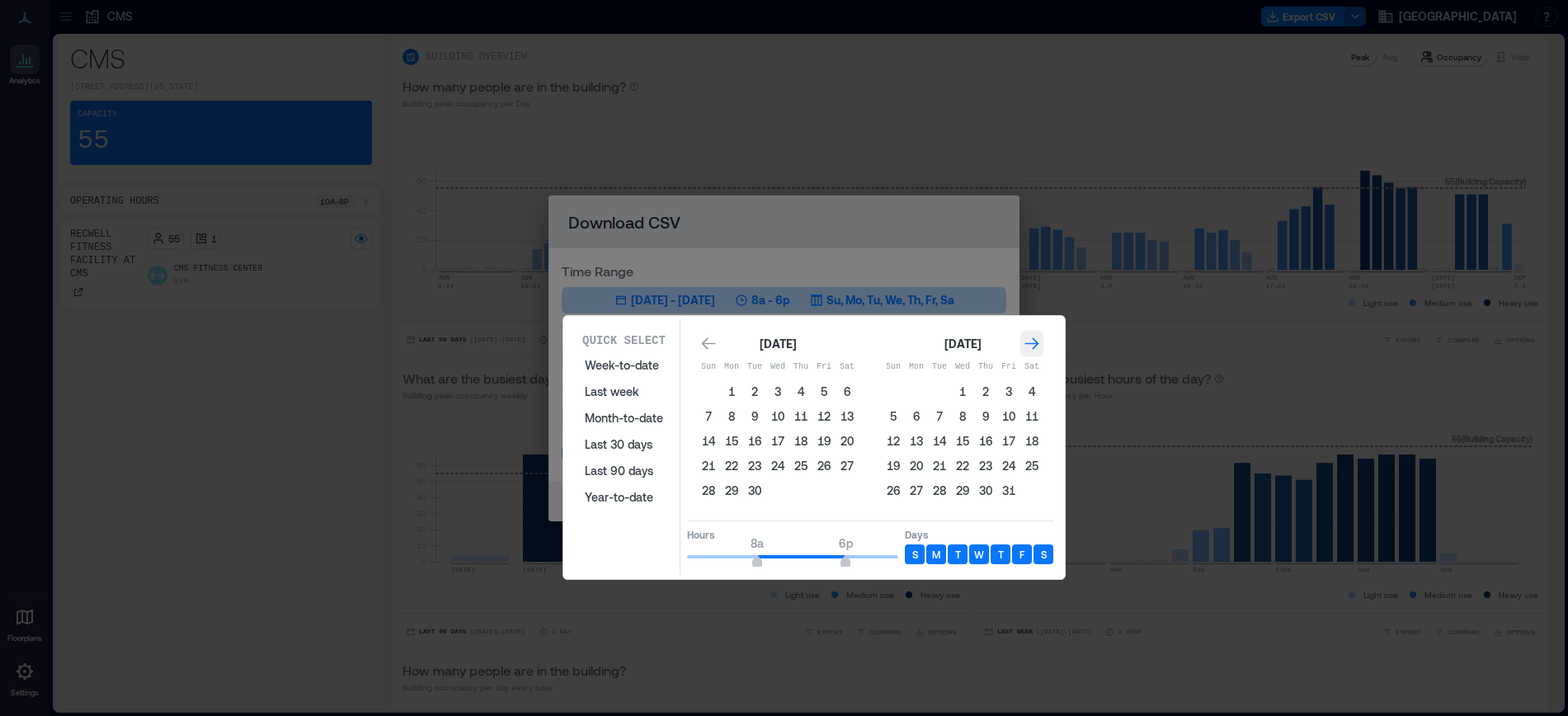
click at [1029, 342] on icon "Go to next month" at bounding box center [1032, 344] width 17 height 17
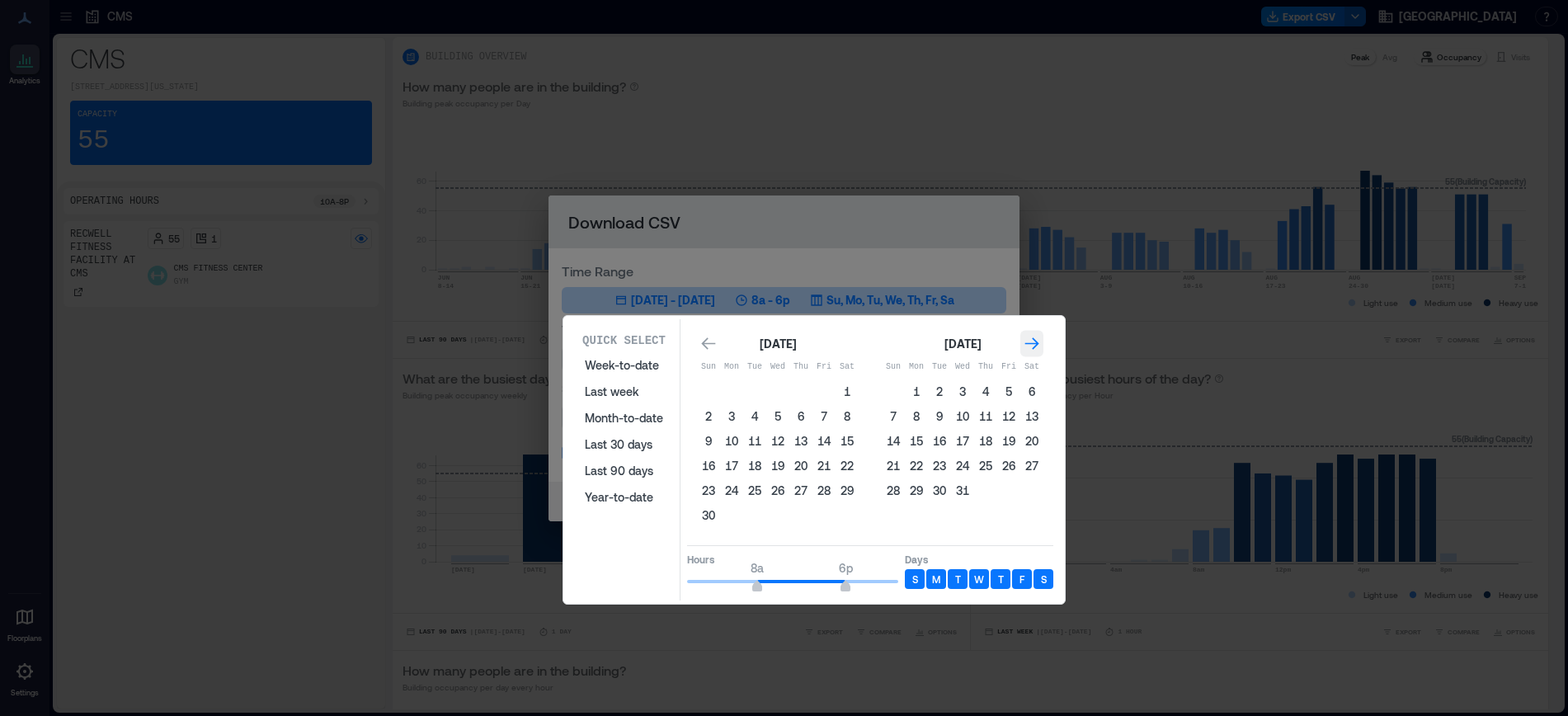
click at [1029, 342] on icon "Go to next month" at bounding box center [1032, 344] width 17 height 17
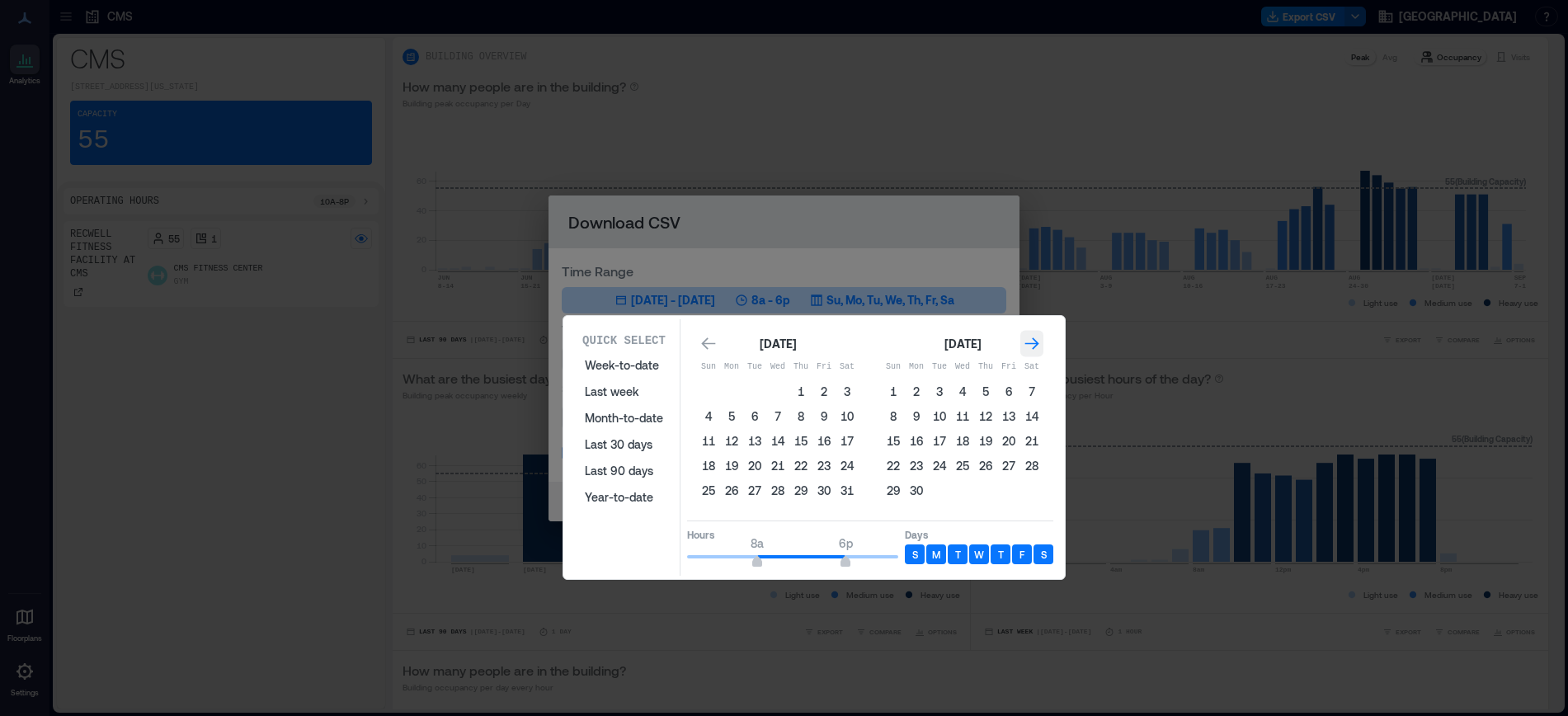
click at [1029, 342] on icon "Go to next month" at bounding box center [1032, 344] width 17 height 17
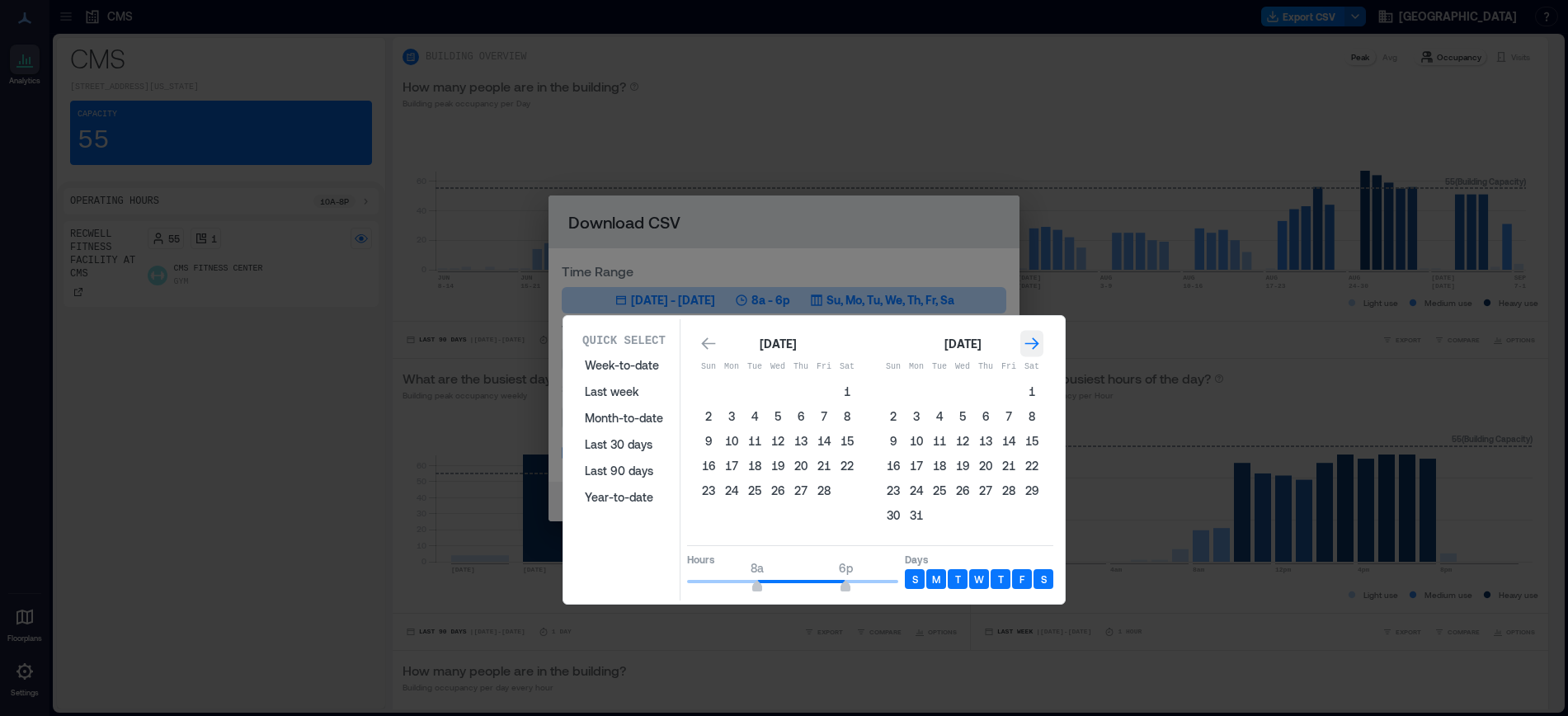
click at [1029, 342] on icon "Go to next month" at bounding box center [1032, 344] width 17 height 17
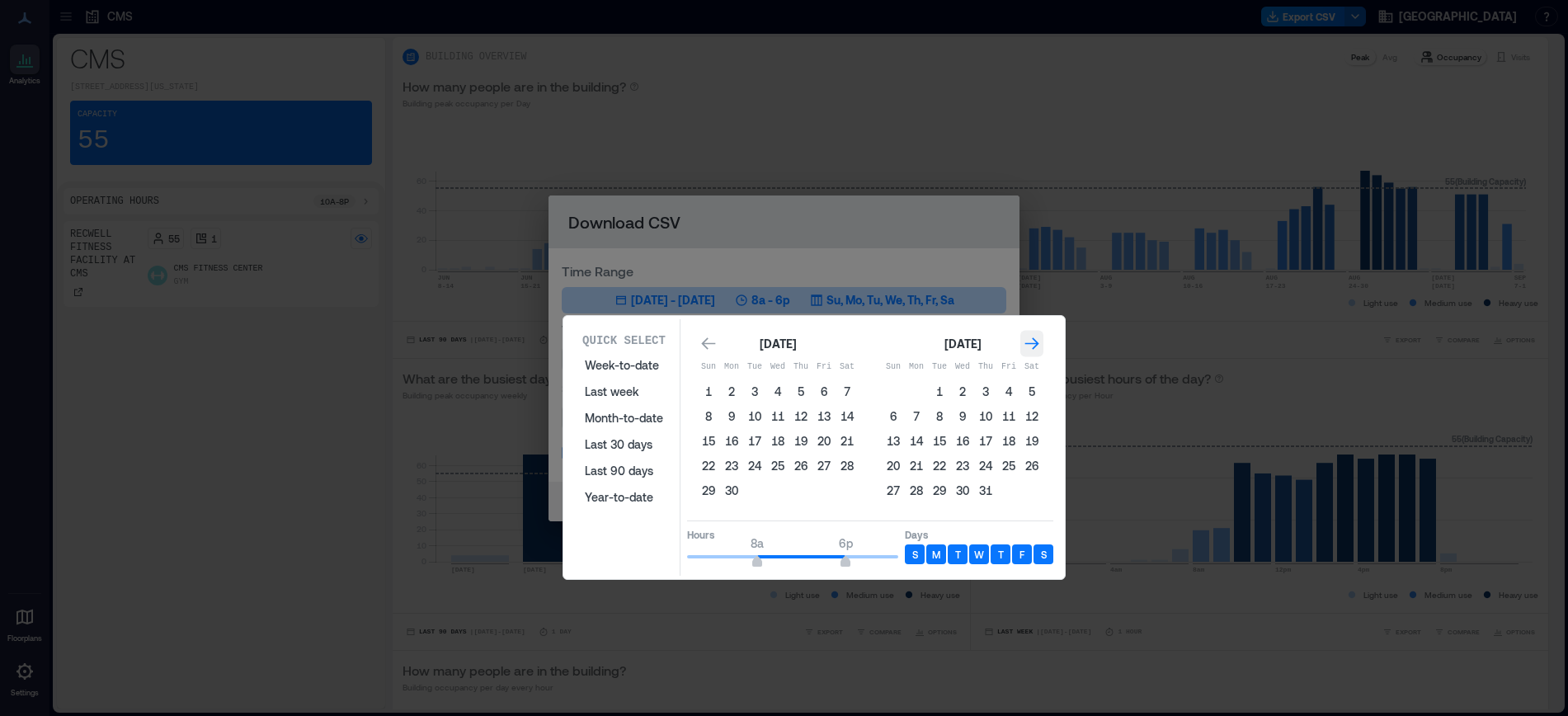
click at [1029, 342] on icon "Go to next month" at bounding box center [1032, 344] width 17 height 17
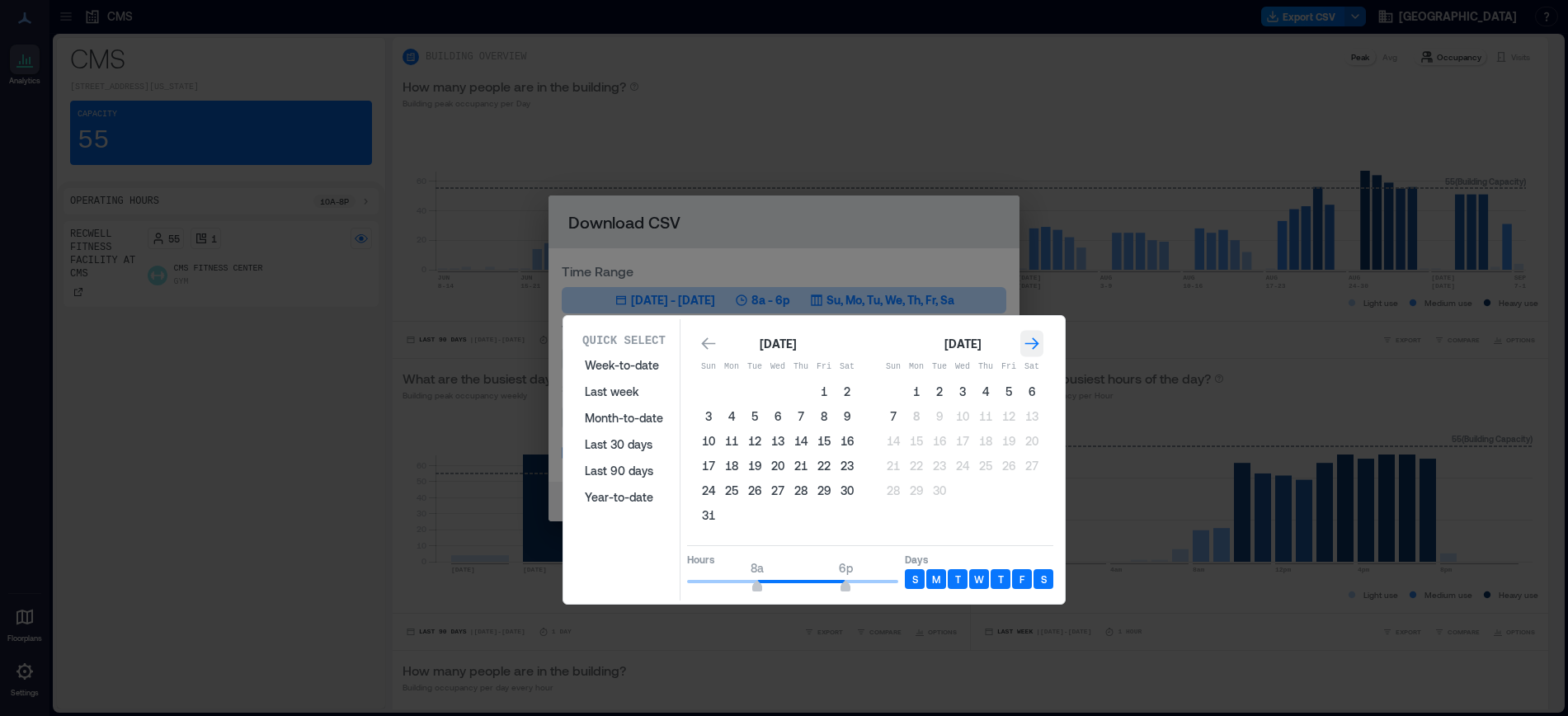
click at [1029, 342] on icon "Go to next month" at bounding box center [1032, 344] width 17 height 17
click at [712, 340] on icon "Go to previous month" at bounding box center [709, 344] width 17 height 17
click at [898, 415] on button "7" at bounding box center [893, 416] width 23 height 23
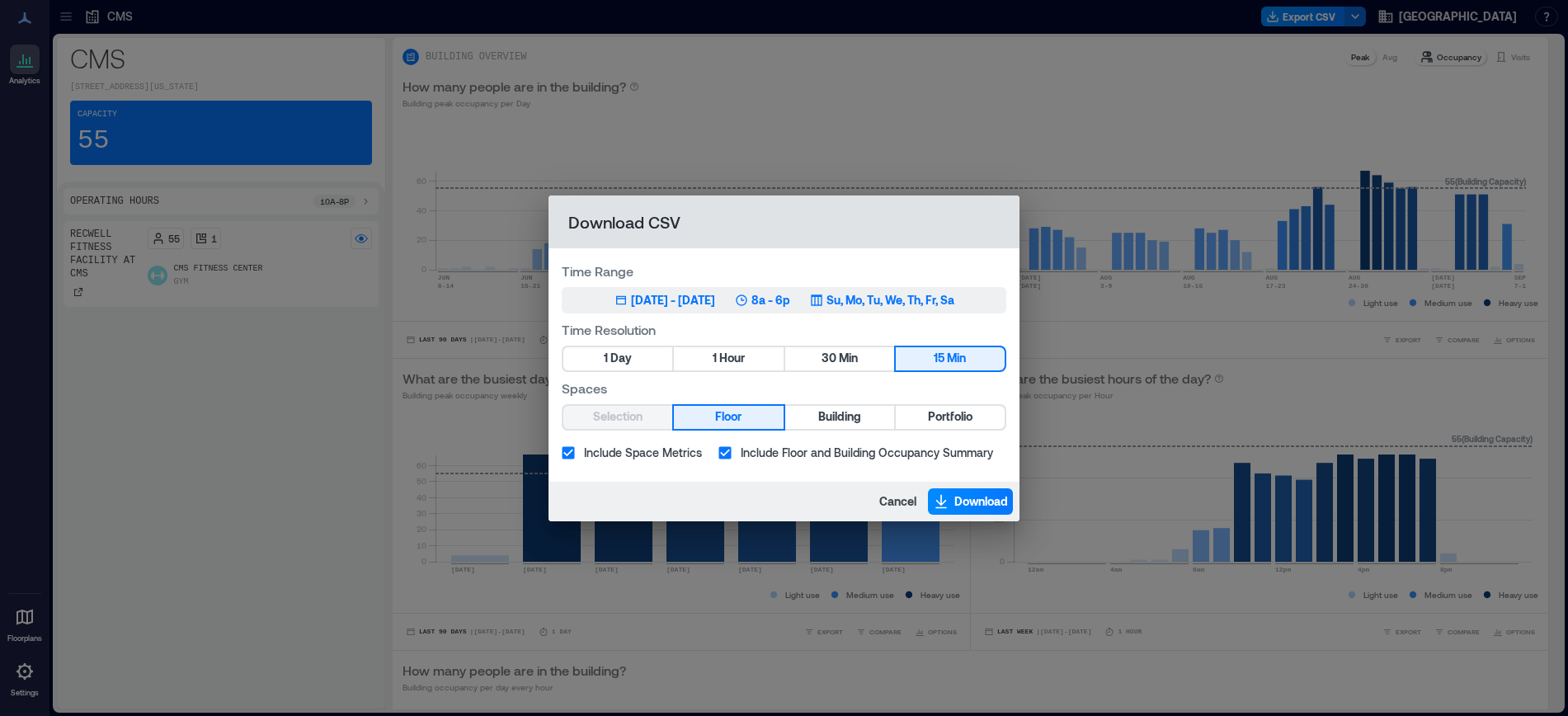
click at [790, 300] on p "8a - 6p" at bounding box center [771, 301] width 39 height 17
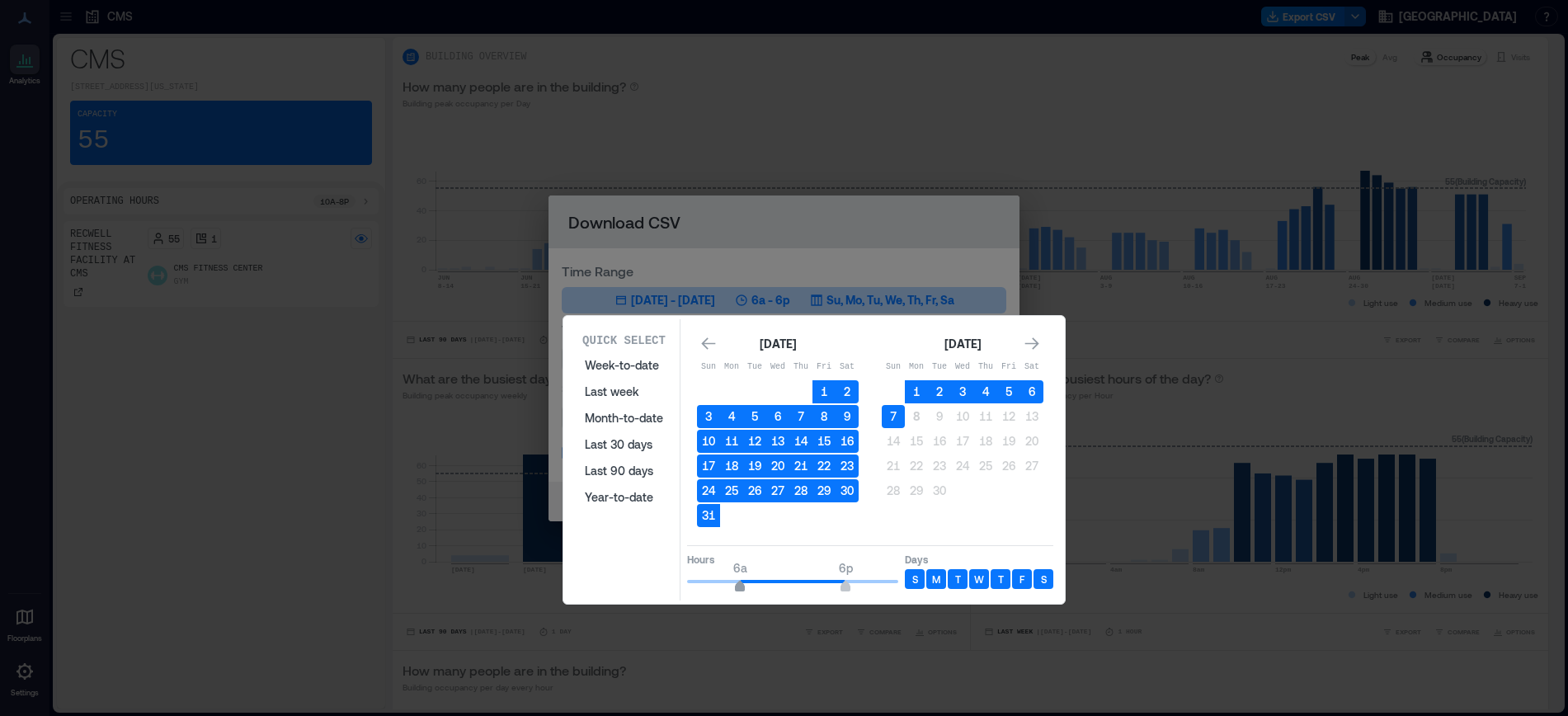
type input "*"
drag, startPoint x: 756, startPoint y: 587, endPoint x: 734, endPoint y: 584, distance: 22.2
click at [734, 585] on span "5a" at bounding box center [731, 588] width 10 height 6
type input "**"
drag, startPoint x: 845, startPoint y: 585, endPoint x: 885, endPoint y: 585, distance: 40.0
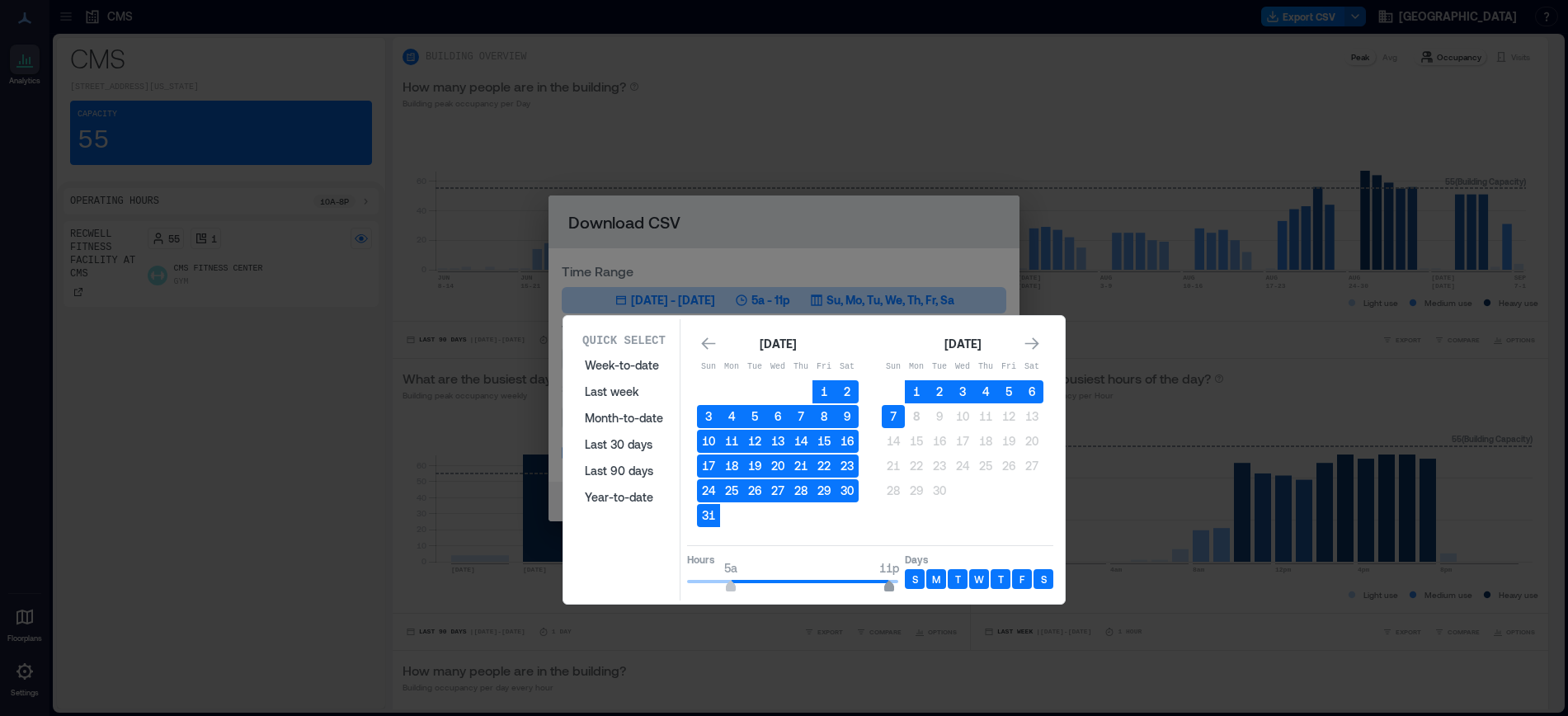
click at [885, 585] on span "11p" at bounding box center [889, 588] width 10 height 6
drag, startPoint x: 933, startPoint y: 252, endPoint x: 930, endPoint y: 261, distance: 9.5
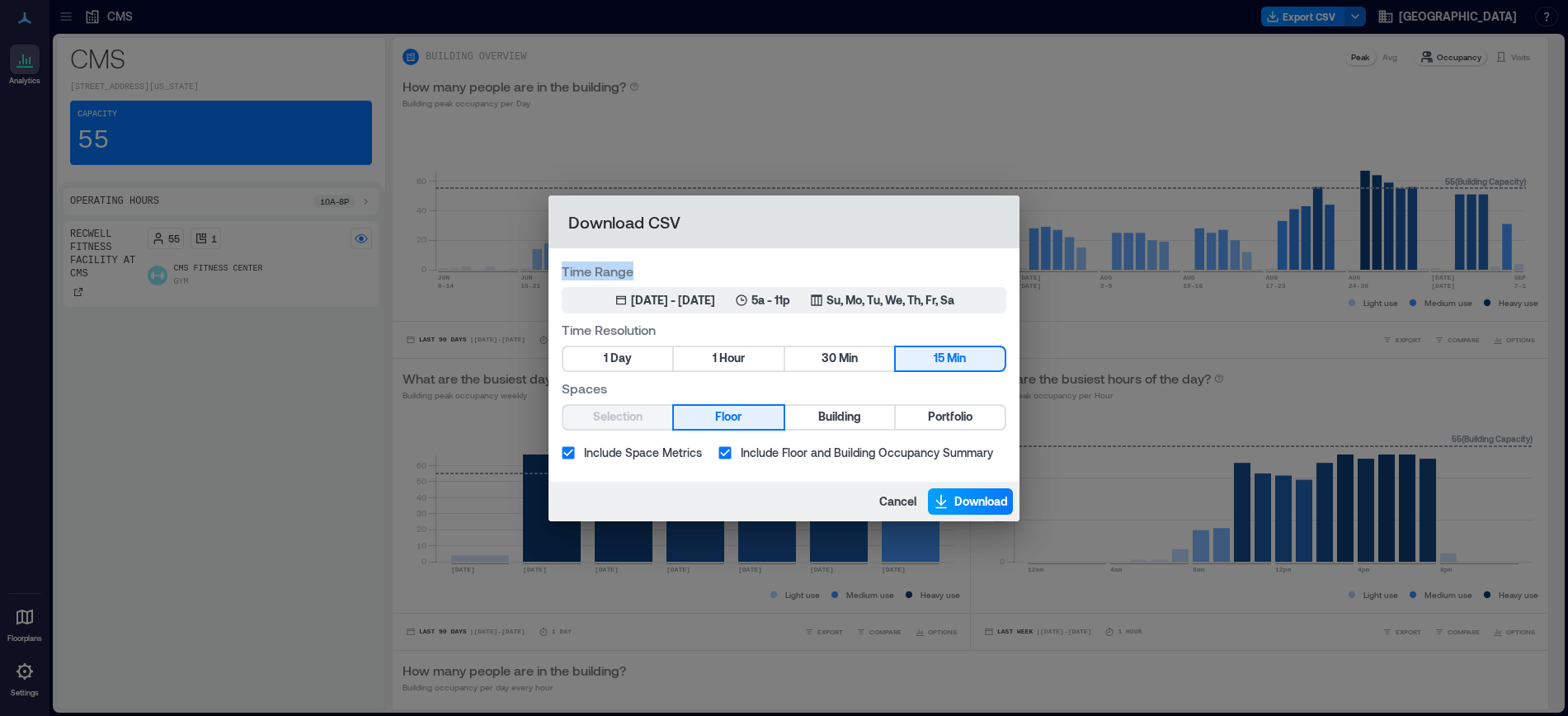
click at [971, 507] on span "Download" at bounding box center [981, 501] width 53 height 17
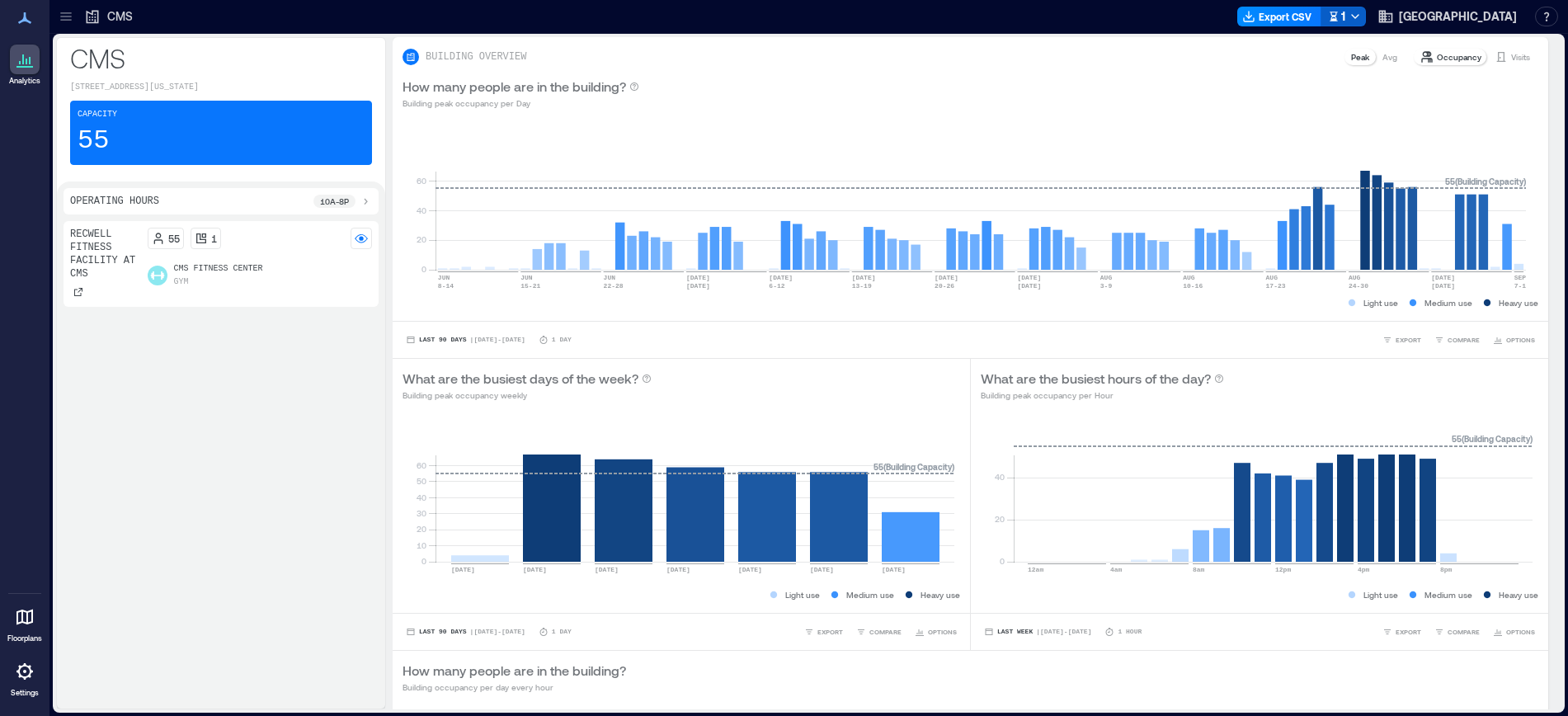
click at [1363, 16] on icon "button" at bounding box center [1355, 17] width 13 height 13
click at [1032, 82] on div "How many people are in the building? Building peak occupancy per Day" at bounding box center [970, 94] width 1136 height 33
